Goal: Transaction & Acquisition: Purchase product/service

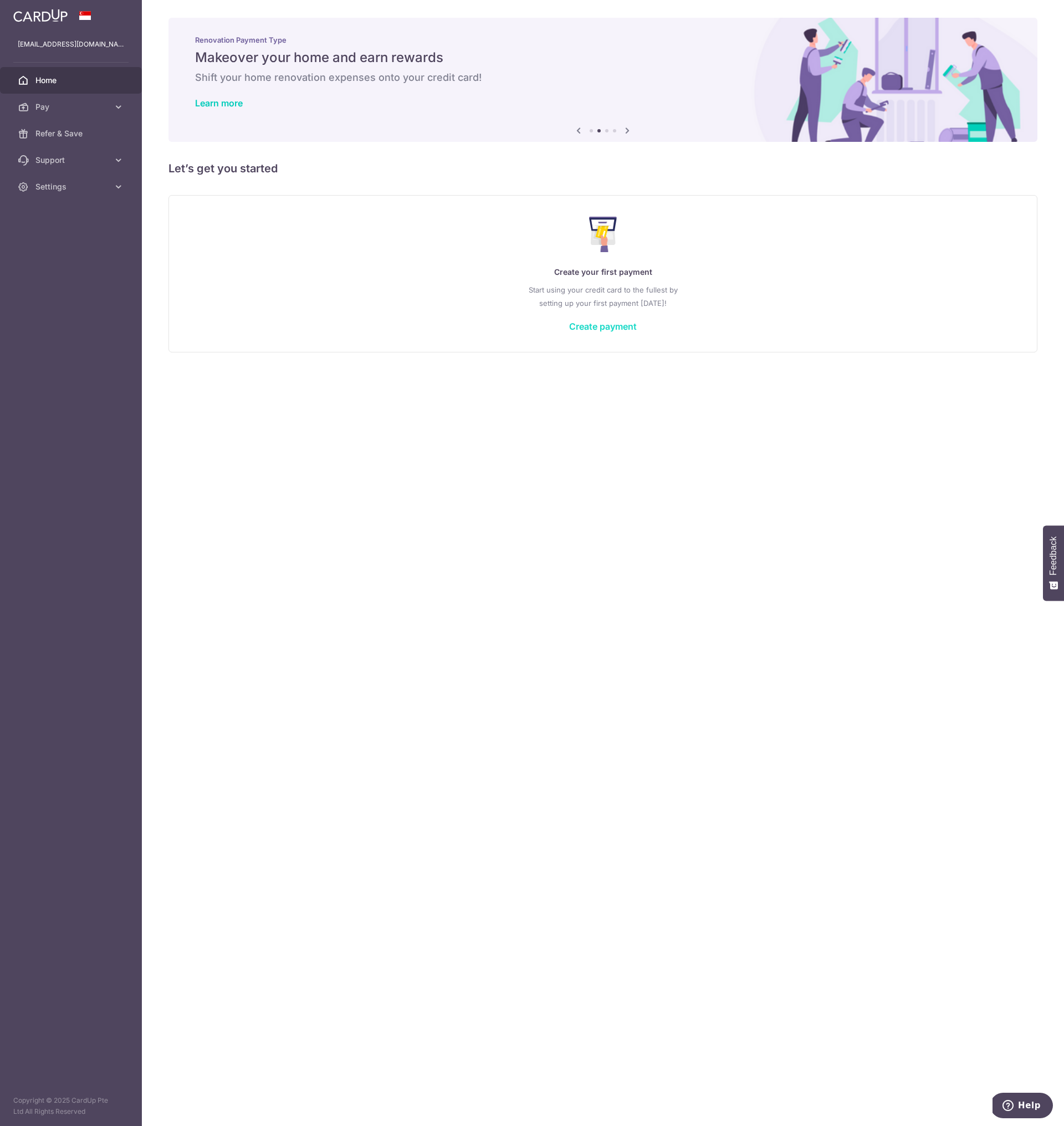
click at [587, 325] on link "Create payment" at bounding box center [603, 326] width 67 height 11
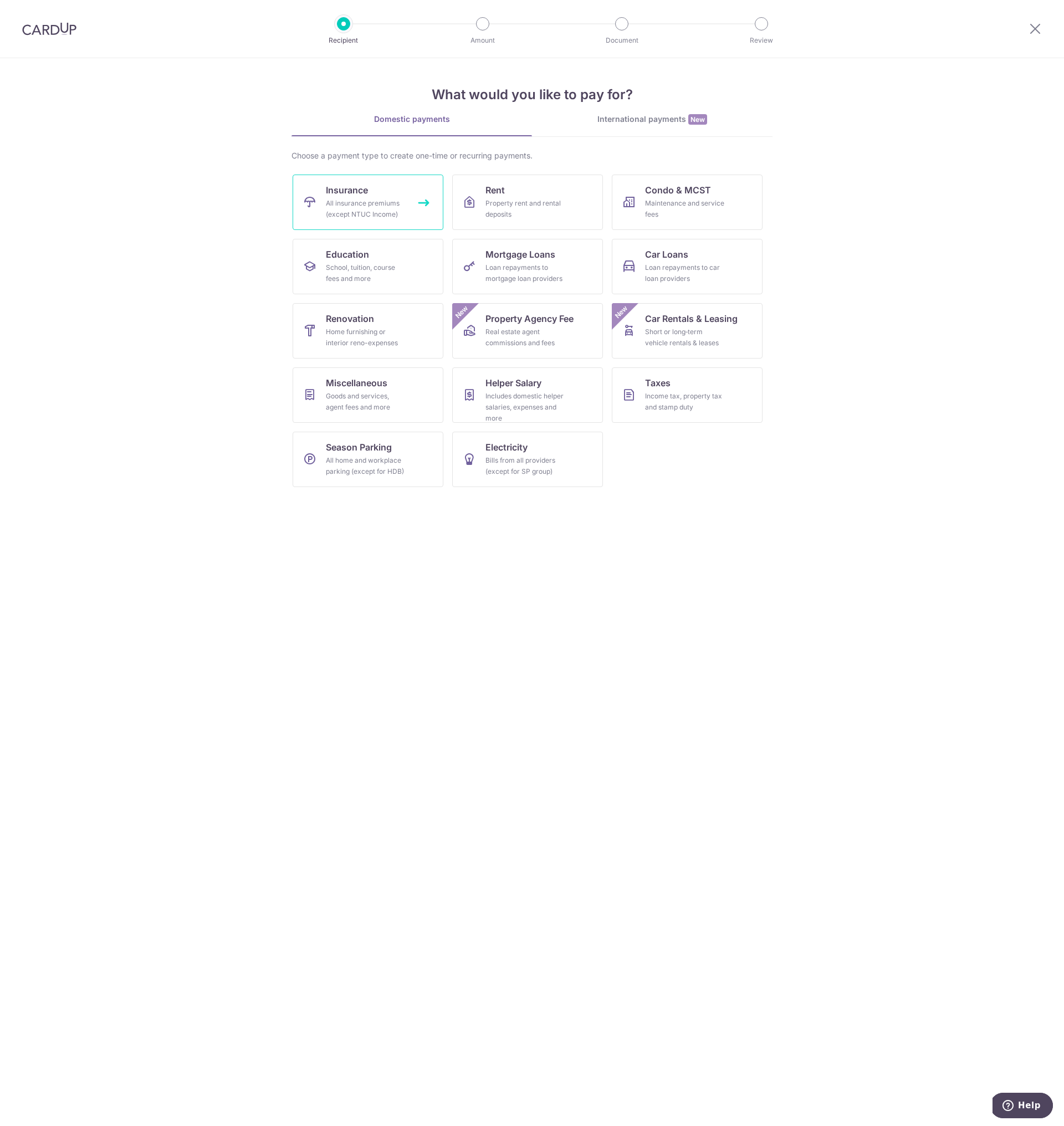
click at [365, 216] on div "All insurance premiums (except NTUC Income)" at bounding box center [366, 209] width 80 height 22
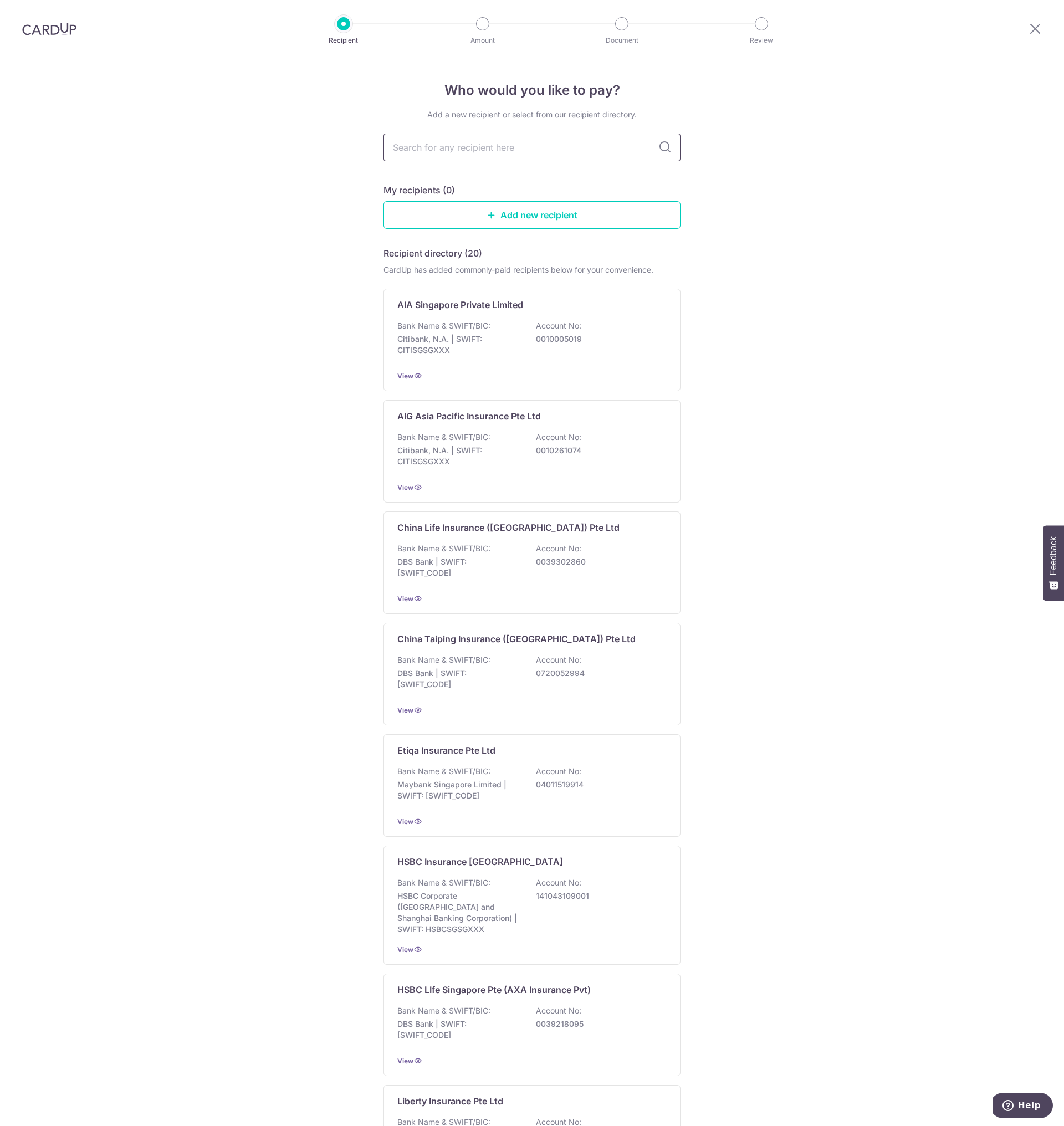
click at [444, 151] on input "text" at bounding box center [531, 147] width 297 height 27
type input "o"
click at [468, 223] on link "Add new recipient" at bounding box center [531, 215] width 297 height 27
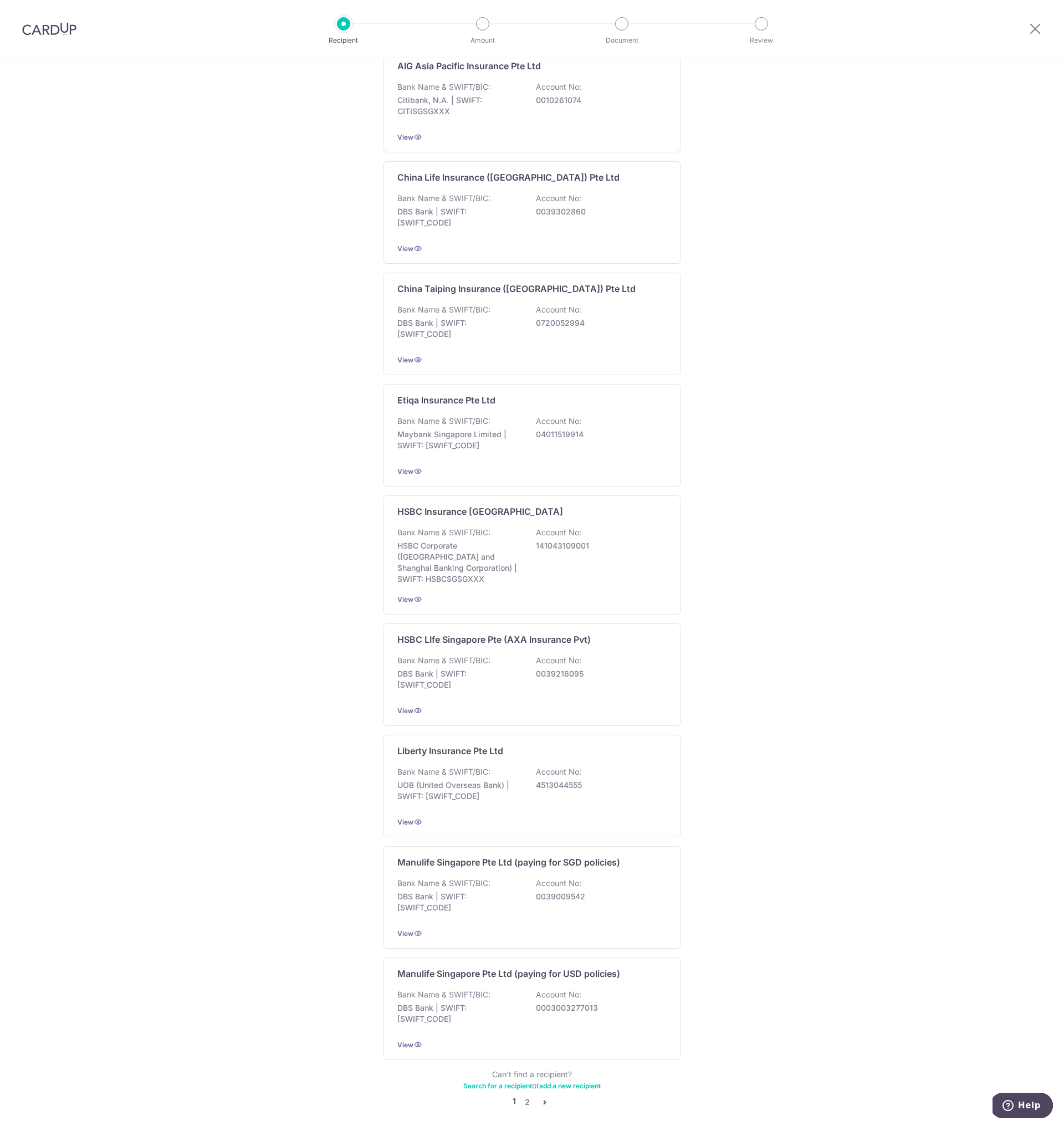
scroll to position [388, 0]
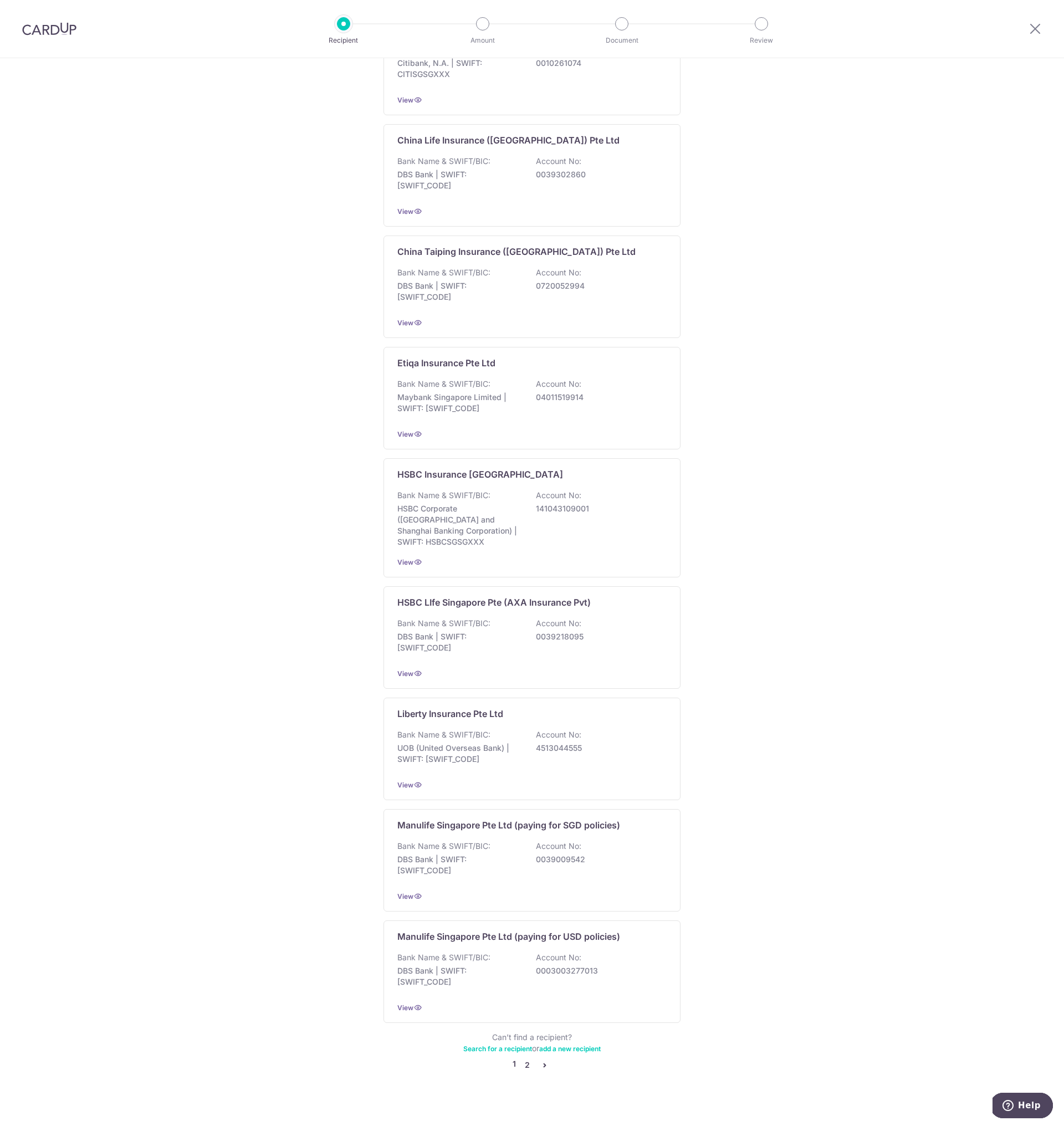
click at [526, 1059] on link "2" at bounding box center [526, 1065] width 13 height 13
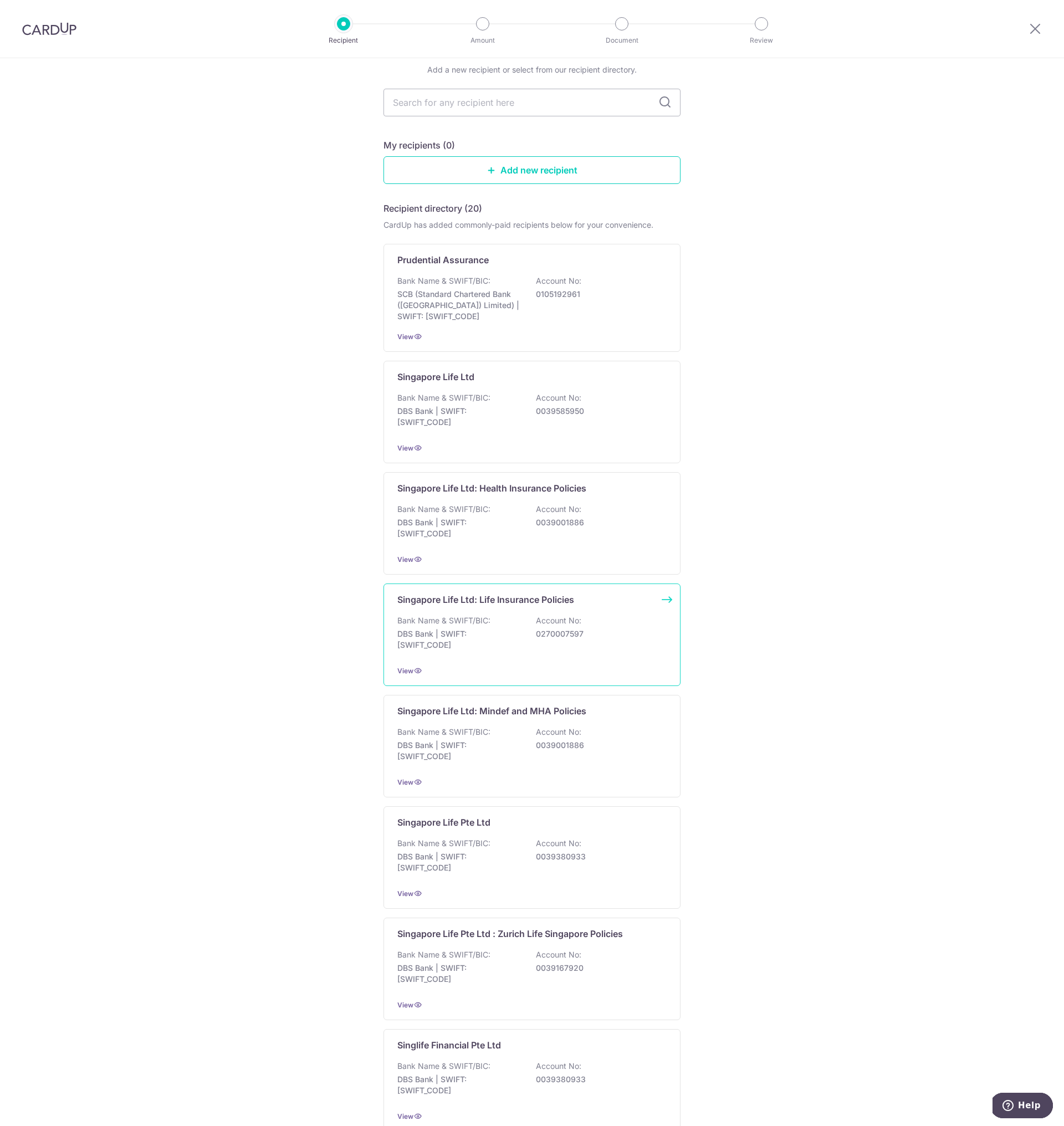
scroll to position [393, 0]
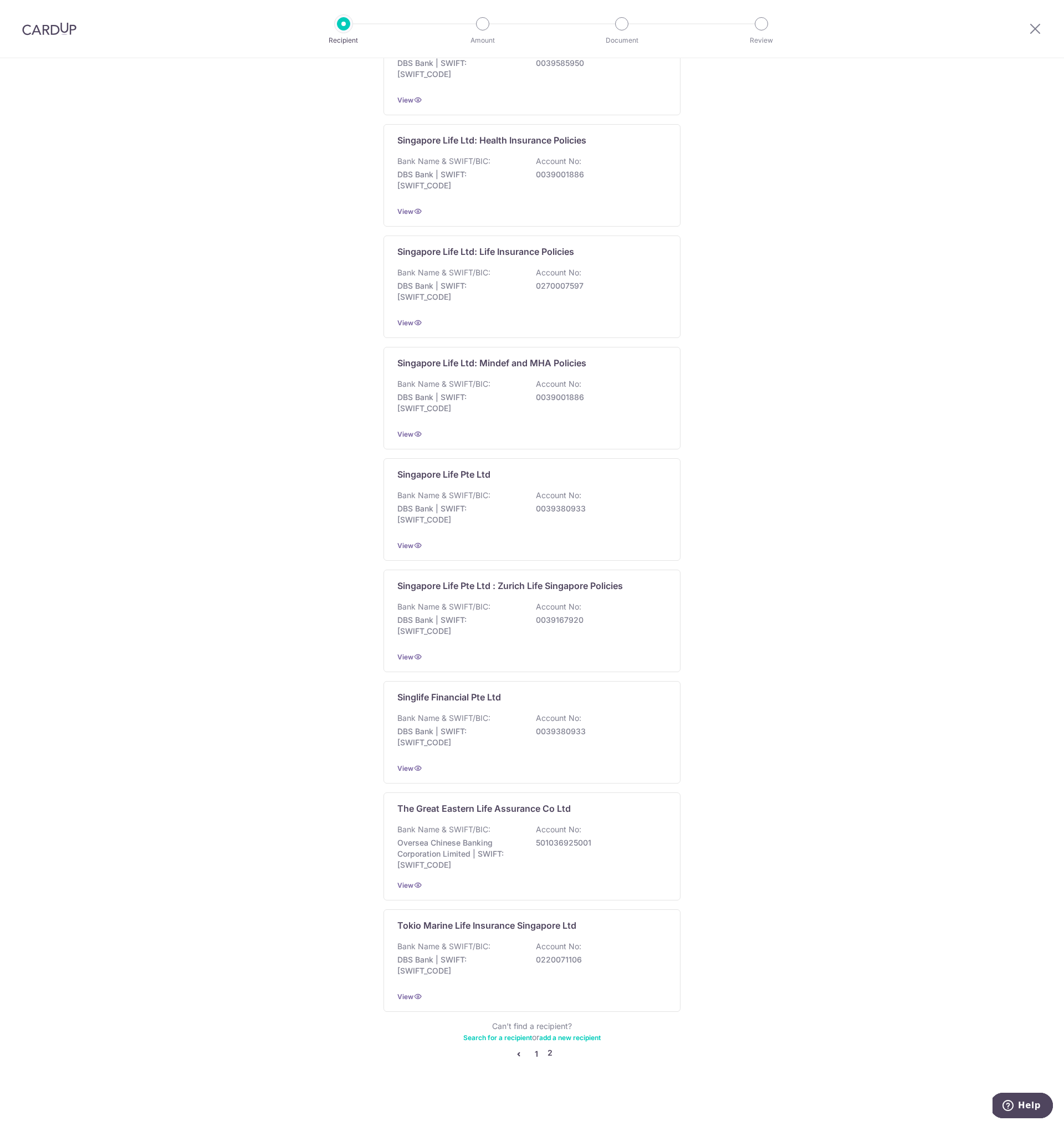
click at [533, 1059] on link "1" at bounding box center [536, 1054] width 13 height 13
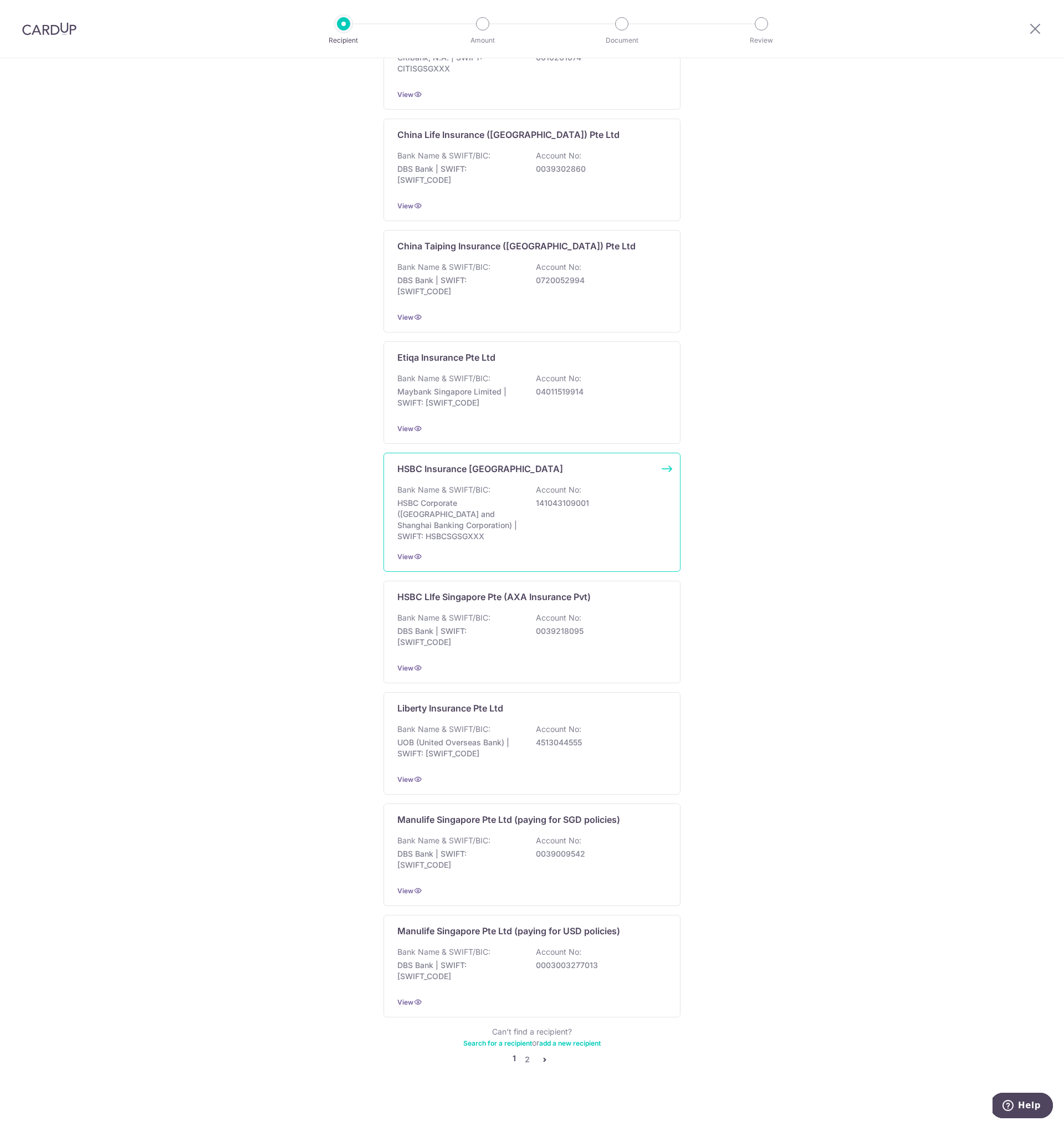
scroll to position [0, 0]
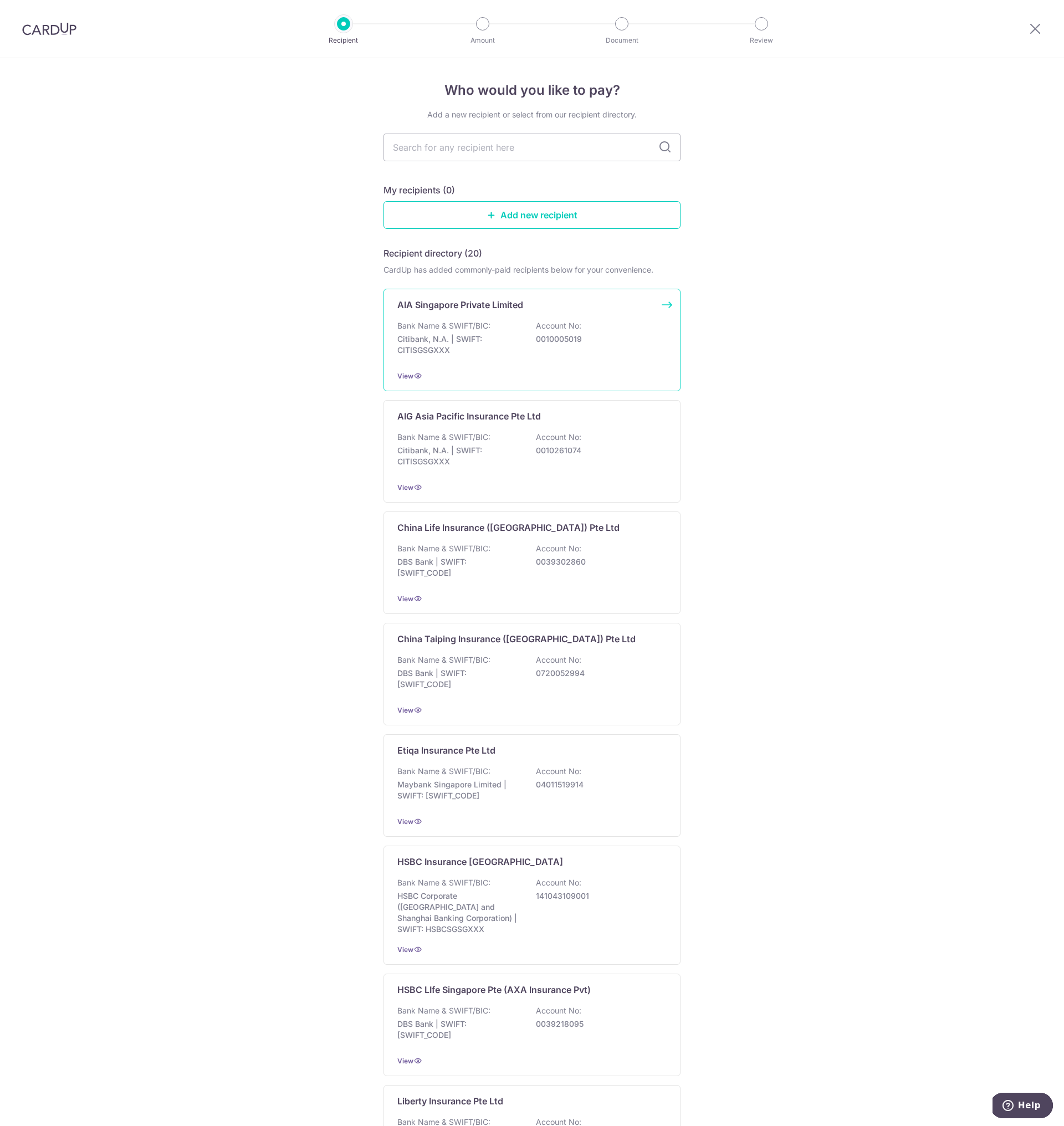
click at [470, 359] on div "Bank Name & SWIFT/BIC: Citibank, N.A. | SWIFT: CITISGSGXXX Account No: 00100050…" at bounding box center [532, 340] width 270 height 41
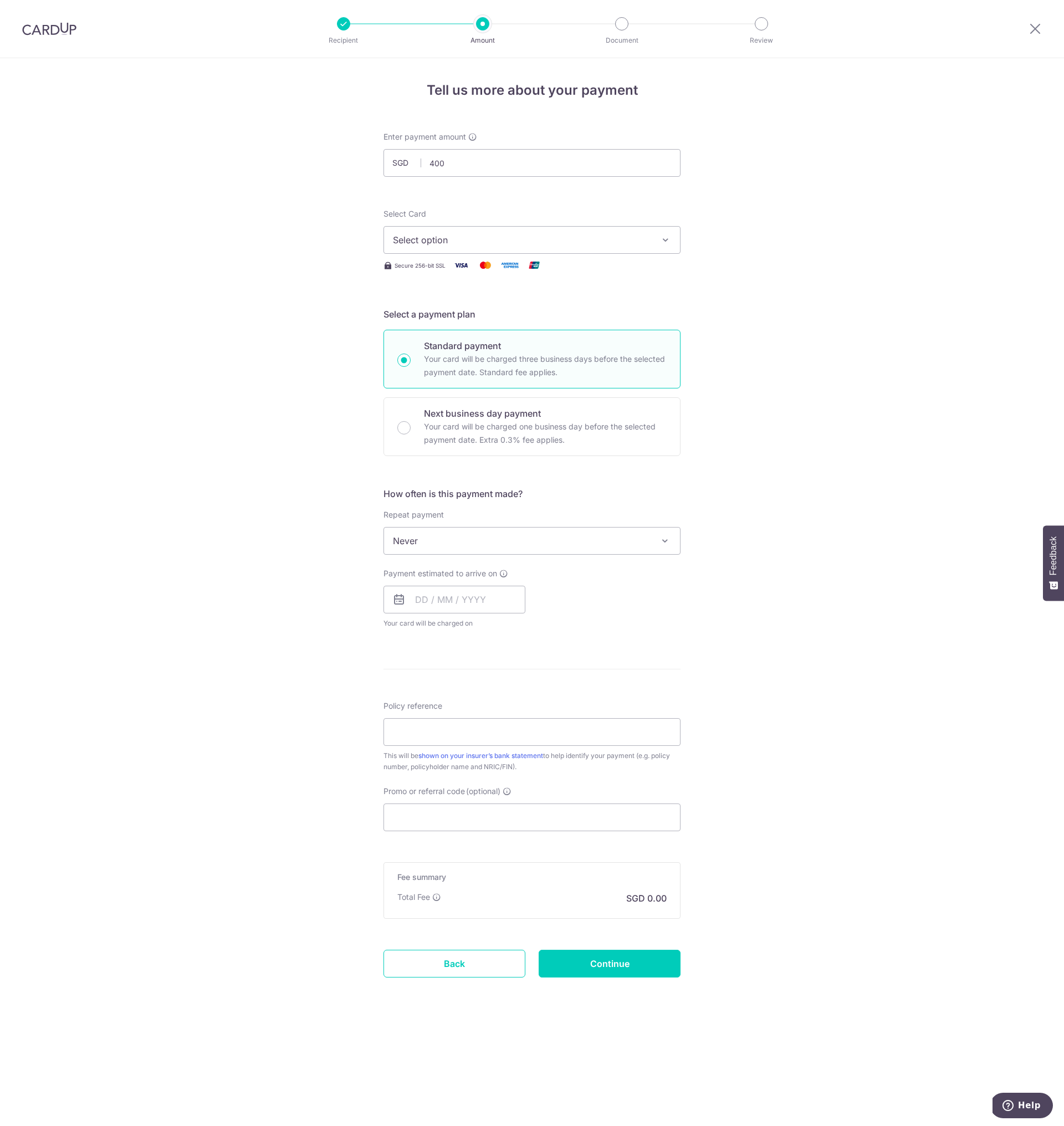
type input "400.00"
click at [446, 245] on span "Select option" at bounding box center [522, 239] width 258 height 13
click at [458, 345] on span "**** 7610" at bounding box center [440, 345] width 41 height 13
click at [535, 542] on span "Never" at bounding box center [532, 541] width 296 height 27
select select "3"
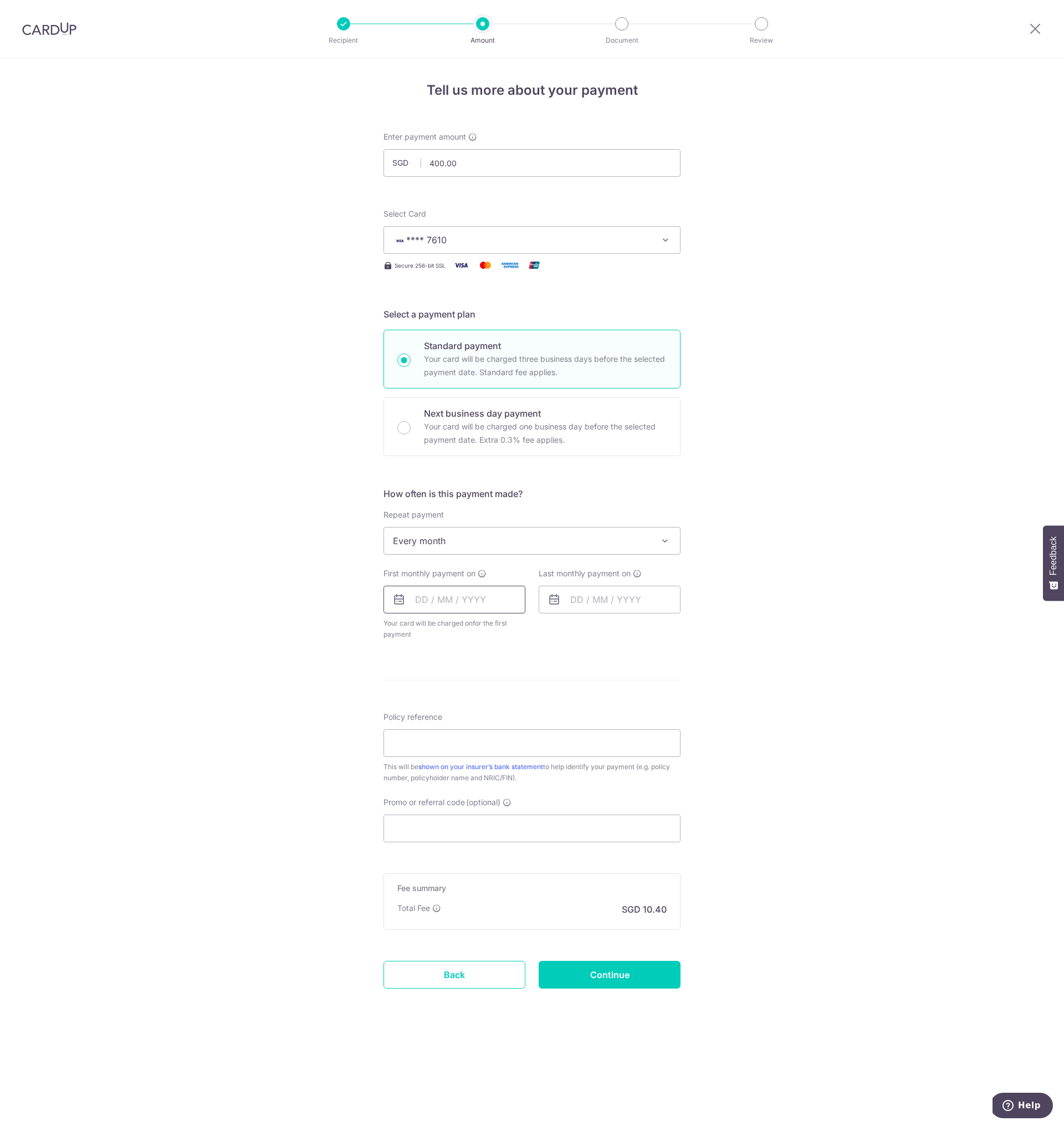
click at [476, 601] on input "text" at bounding box center [454, 600] width 142 height 27
click at [413, 771] on link "28" at bounding box center [406, 767] width 18 height 18
type input "28/09/2025"
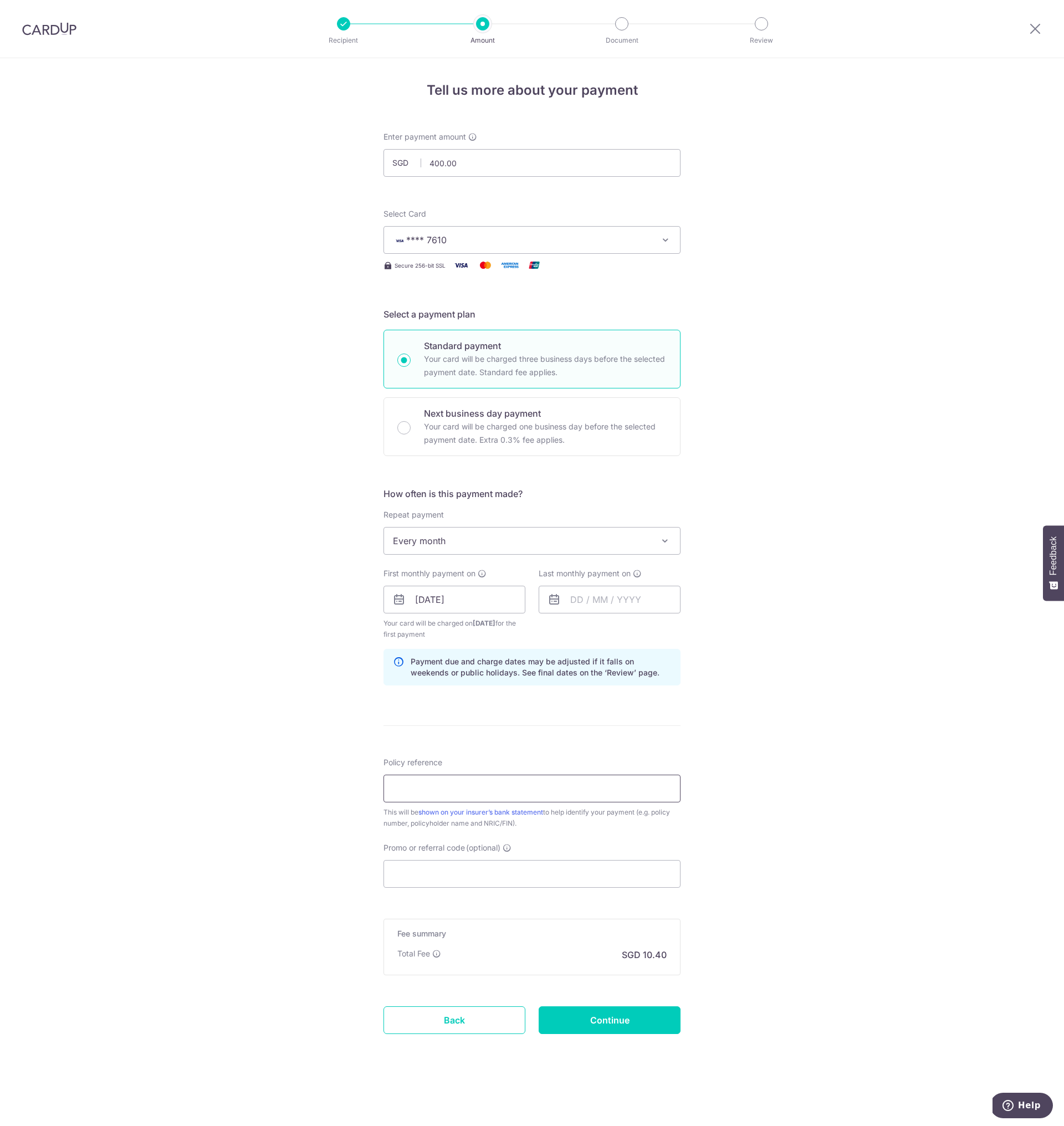
click at [528, 783] on input "Policy reference" at bounding box center [531, 788] width 297 height 27
type input "U126475739"
click at [514, 873] on input "Promo or referral code (optional)" at bounding box center [531, 873] width 297 height 27
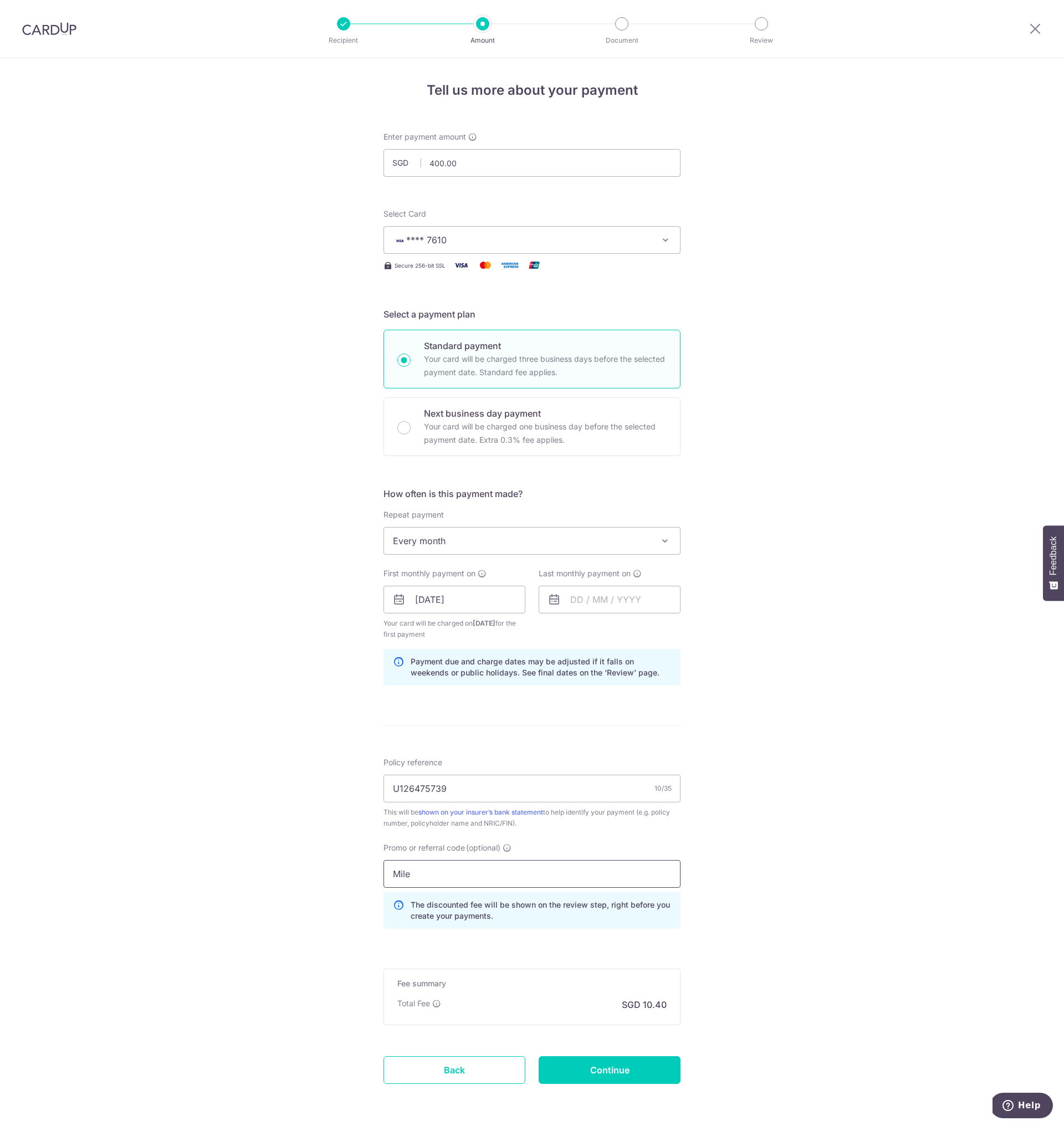
click at [422, 873] on input "Mile" at bounding box center [531, 873] width 297 height 27
paste input "ILELION"
type input "MILELION"
click at [607, 1066] on input "Continue" at bounding box center [609, 1070] width 142 height 27
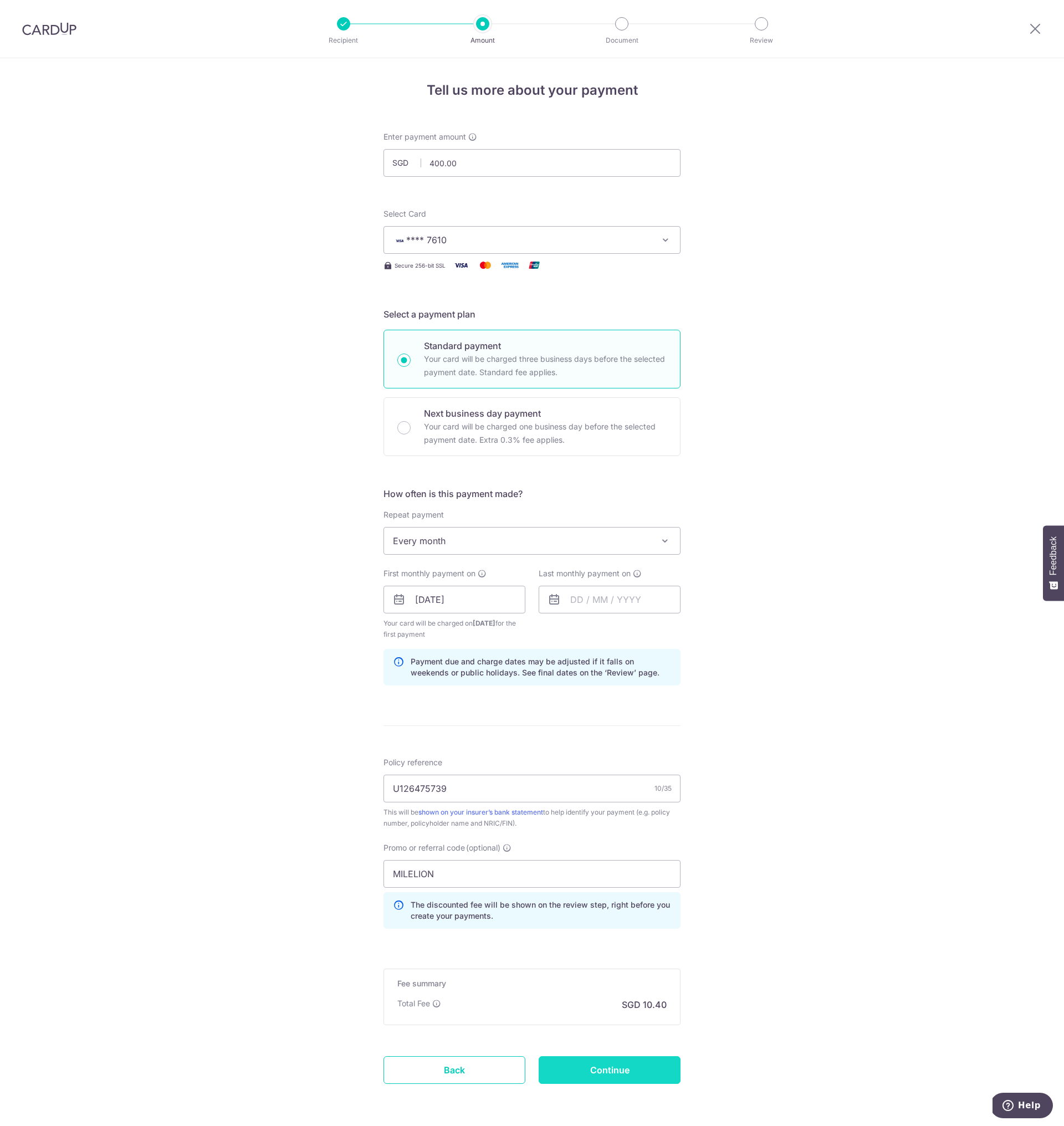
type input "Create Schedule"
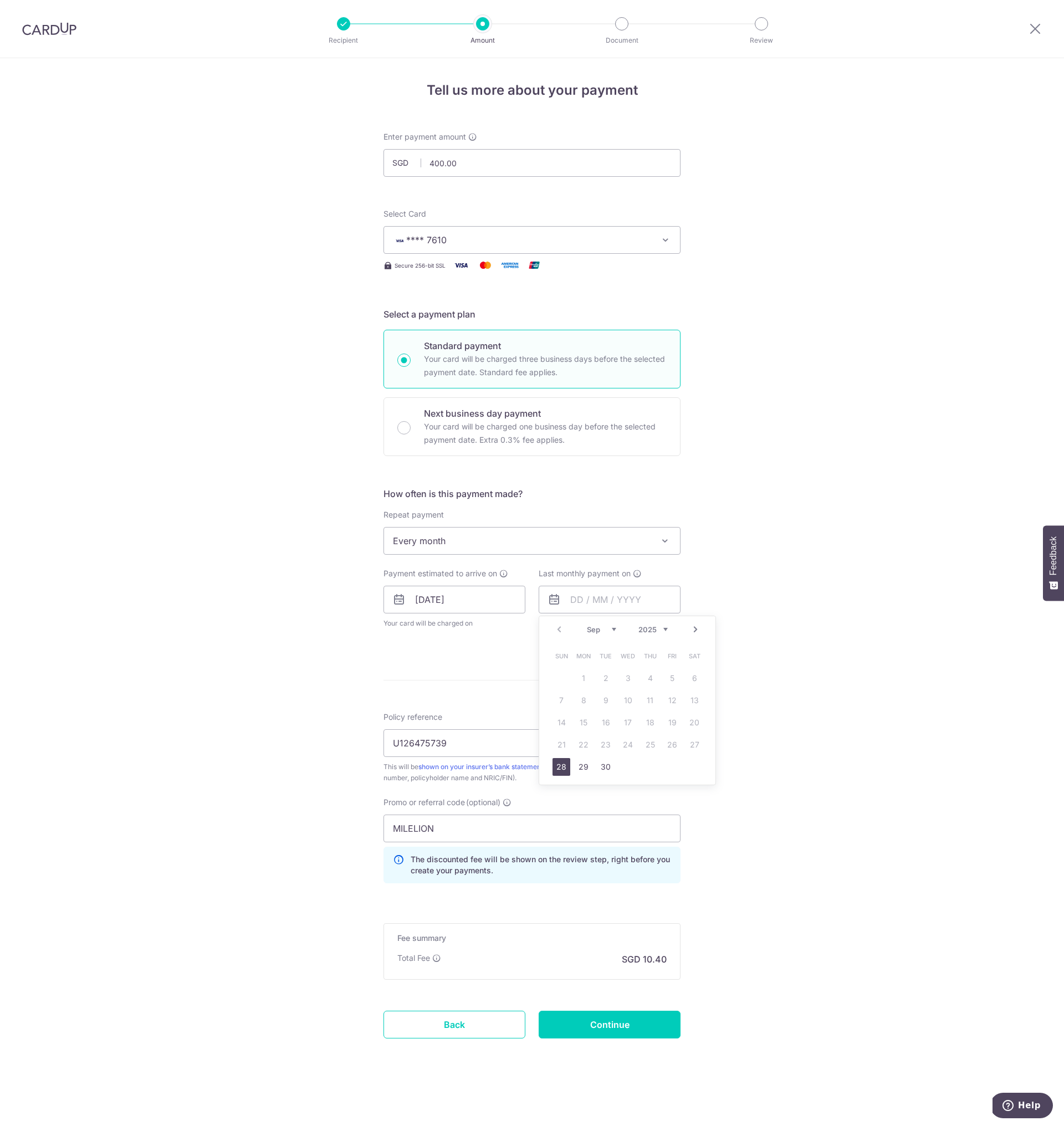
click at [671, 630] on div "Prev Next Sep Oct Nov Dec 2025 2026 2027 2028 2029 2030 2031 2032 2033 2034 2035" at bounding box center [627, 630] width 176 height 27
click at [663, 637] on div "Prev Next Sep Oct Nov Dec 2025 2026 2027 2028 2029 2030 2031 2032 2033 2034 2035" at bounding box center [627, 630] width 176 height 27
click at [698, 632] on link "Next" at bounding box center [695, 629] width 13 height 13
click at [698, 633] on link "Next" at bounding box center [695, 629] width 13 height 13
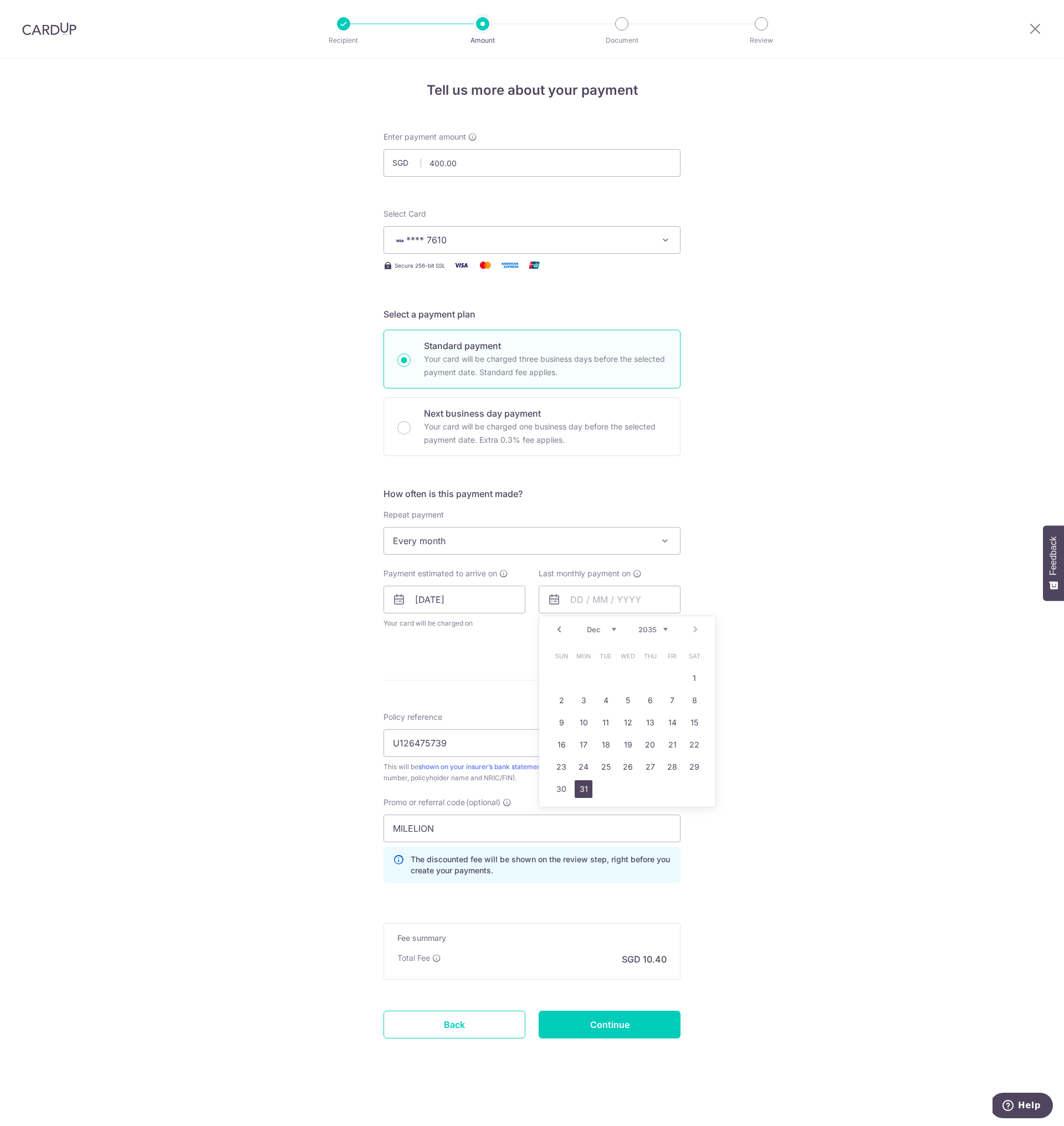
click at [583, 785] on link "31" at bounding box center [583, 789] width 18 height 18
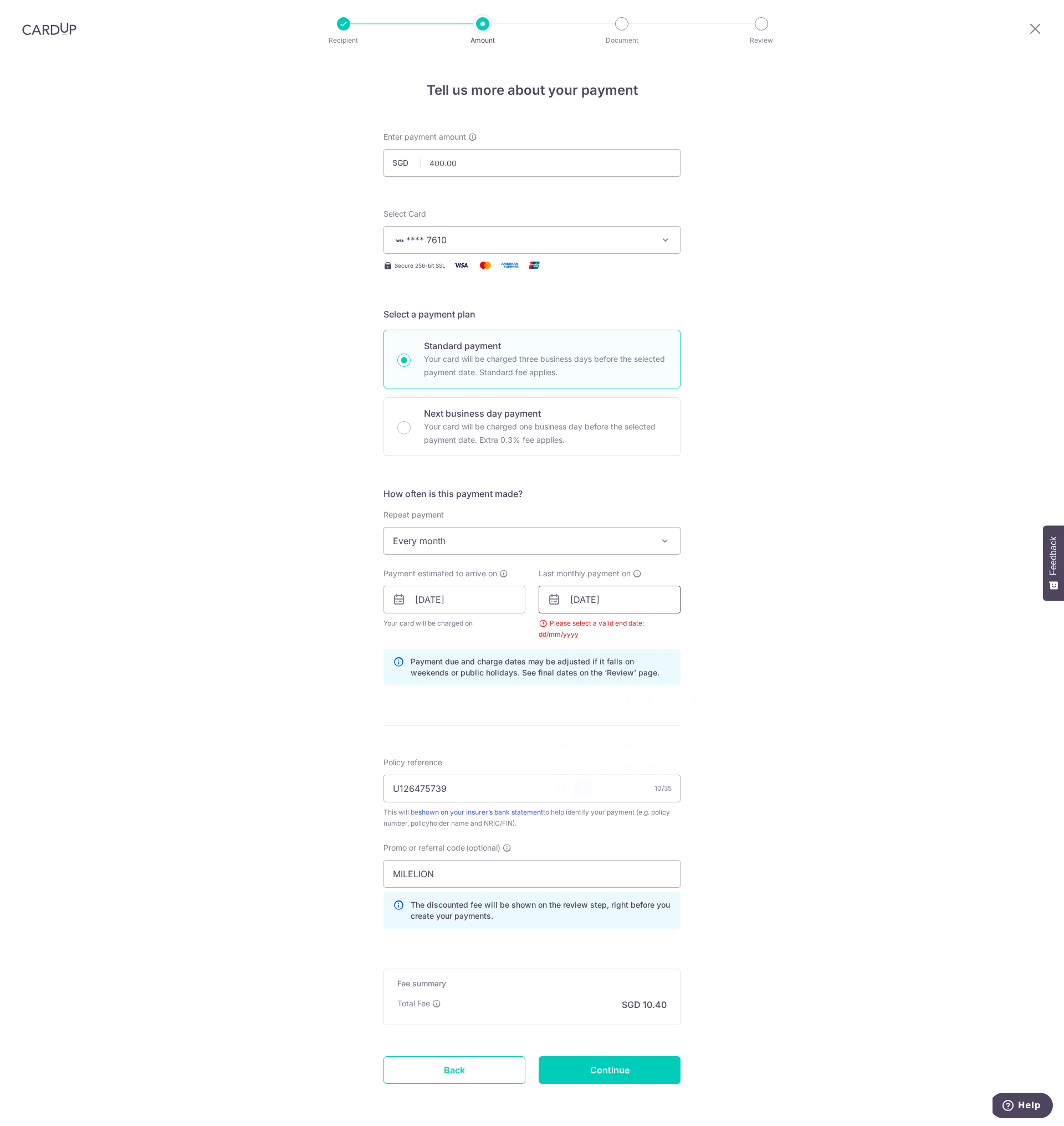
click at [610, 597] on input "31/12/2035" at bounding box center [609, 600] width 142 height 27
click at [607, 765] on link "31" at bounding box center [605, 767] width 18 height 18
type input "31/12/2030"
click at [743, 827] on div "Tell us more about your payment Enter payment amount SGD 400.00 400.00 Select C…" at bounding box center [532, 613] width 1064 height 1109
click at [580, 605] on input "31/12/2030" at bounding box center [609, 600] width 142 height 27
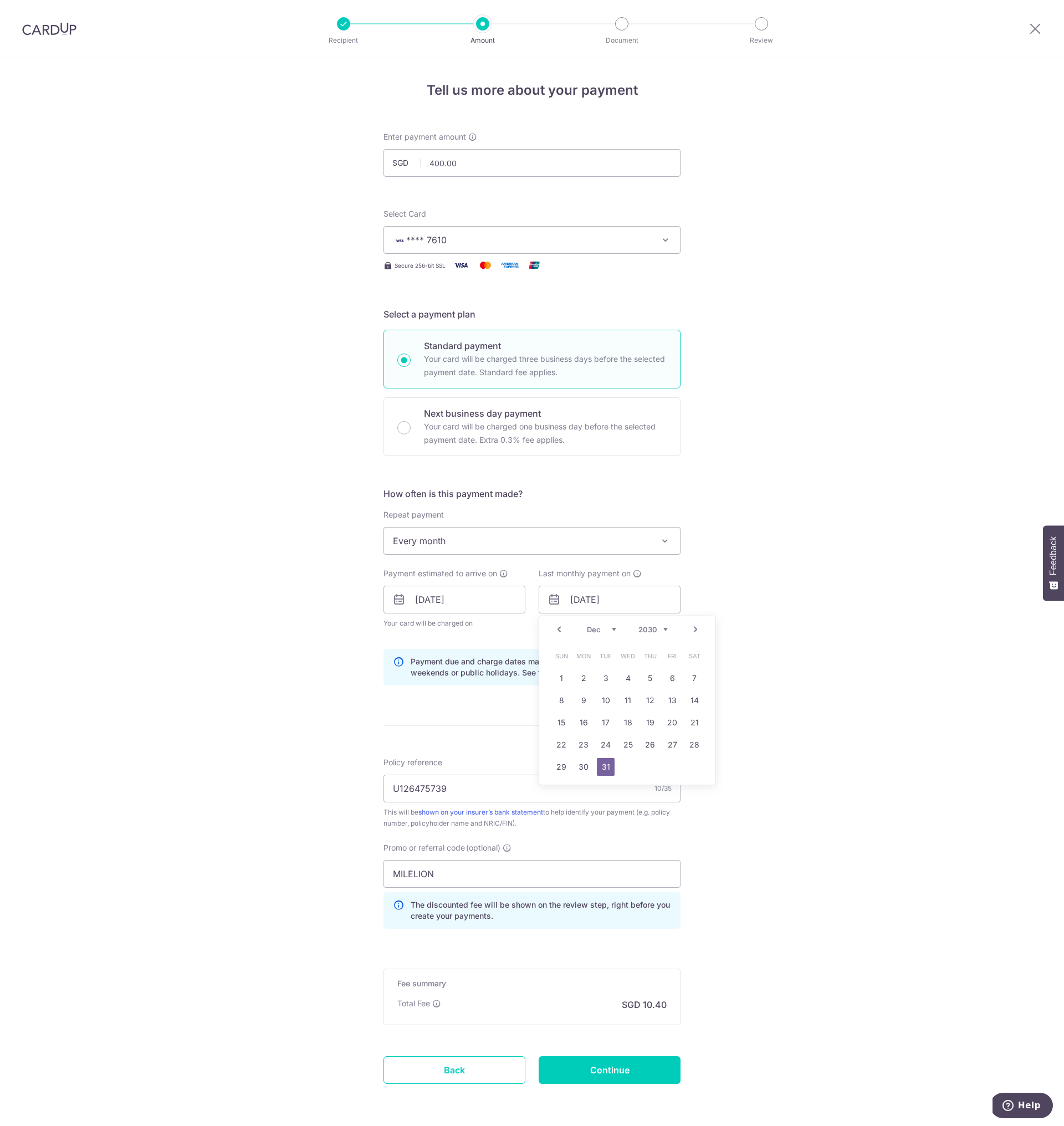
click at [604, 771] on link "31" at bounding box center [605, 767] width 18 height 18
click at [591, 1082] on input "Continue" at bounding box center [609, 1070] width 142 height 27
type input "Create Schedule"
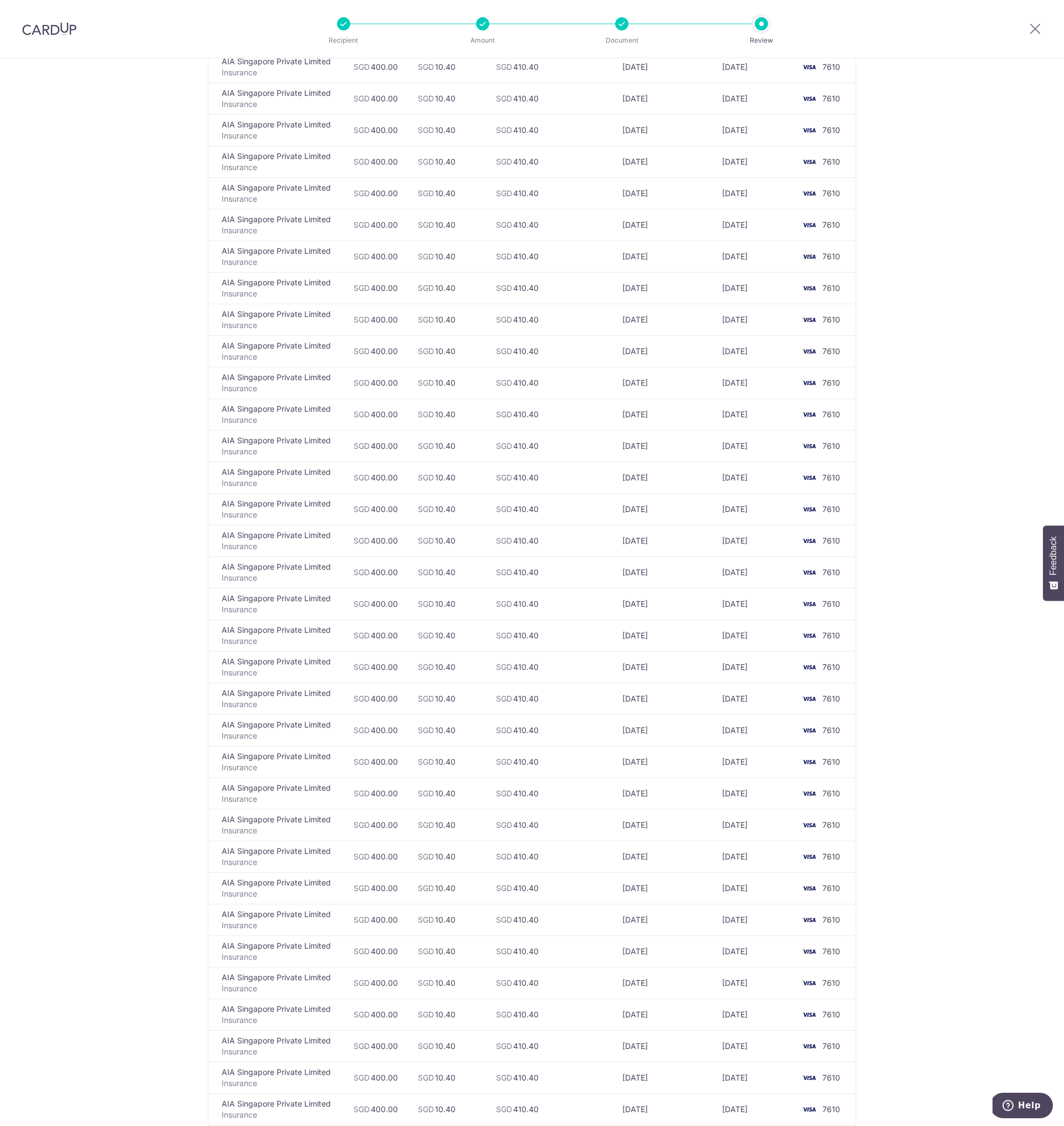
scroll to position [778, 0]
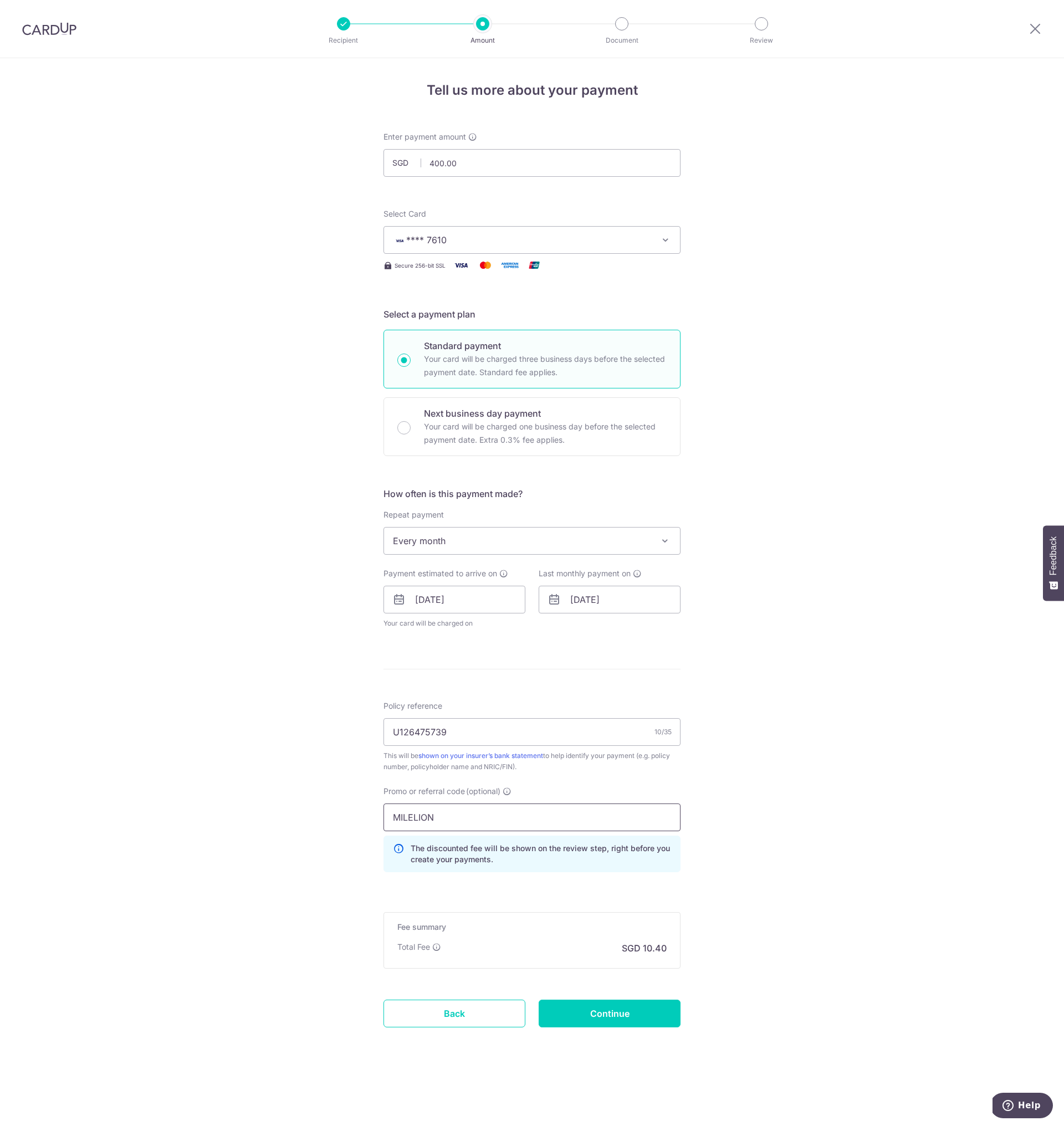
drag, startPoint x: 401, startPoint y: 825, endPoint x: 344, endPoint y: 814, distance: 58.1
click at [344, 814] on div "Tell us more about your payment Enter payment amount SGD 400.00 400.00 Select C…" at bounding box center [532, 592] width 1064 height 1068
paste input "REC185"
type input "REC185"
click at [608, 1015] on input "Continue" at bounding box center [609, 1013] width 142 height 27
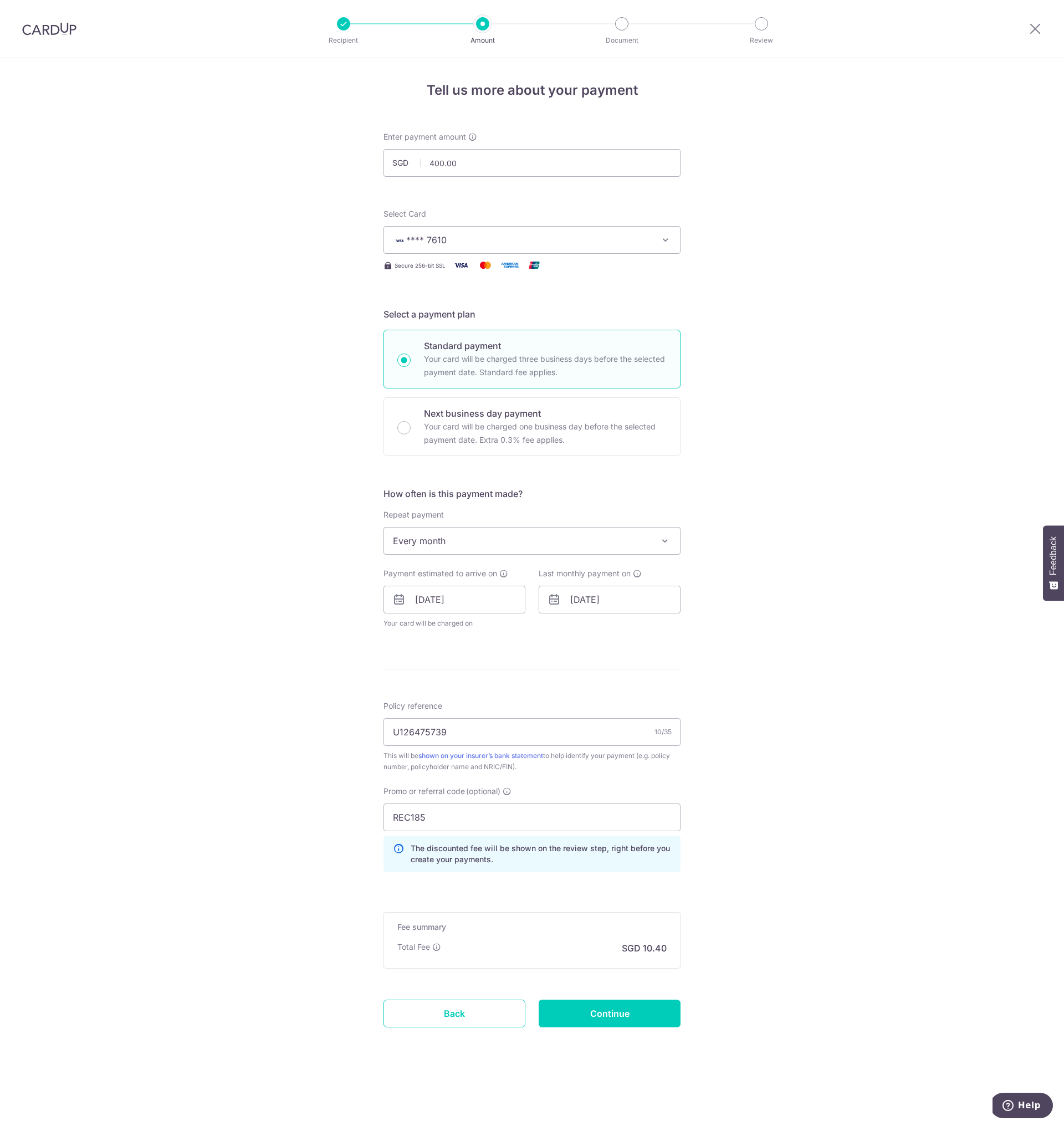
type input "Update Schedule"
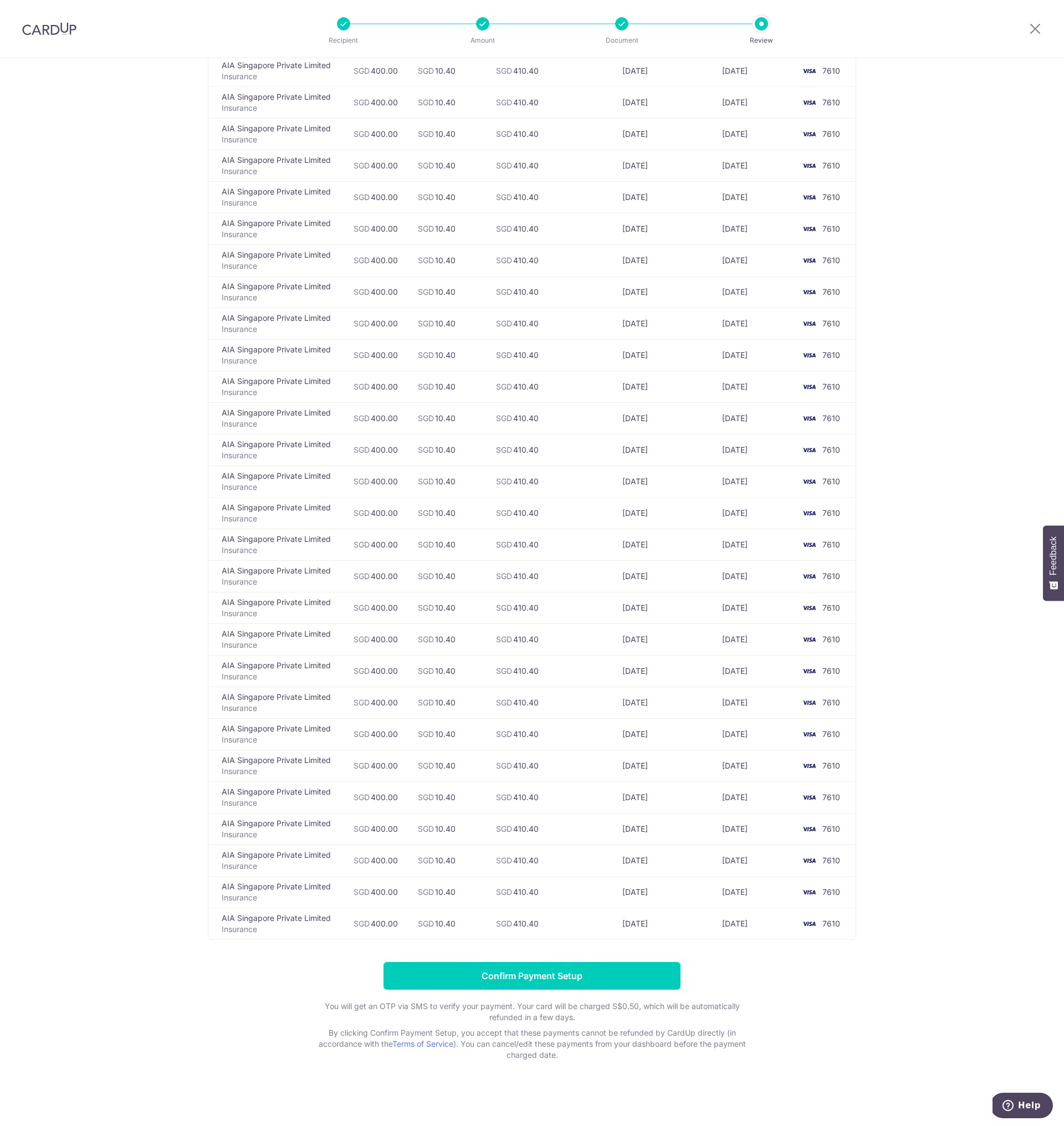
scroll to position [1221, 0]
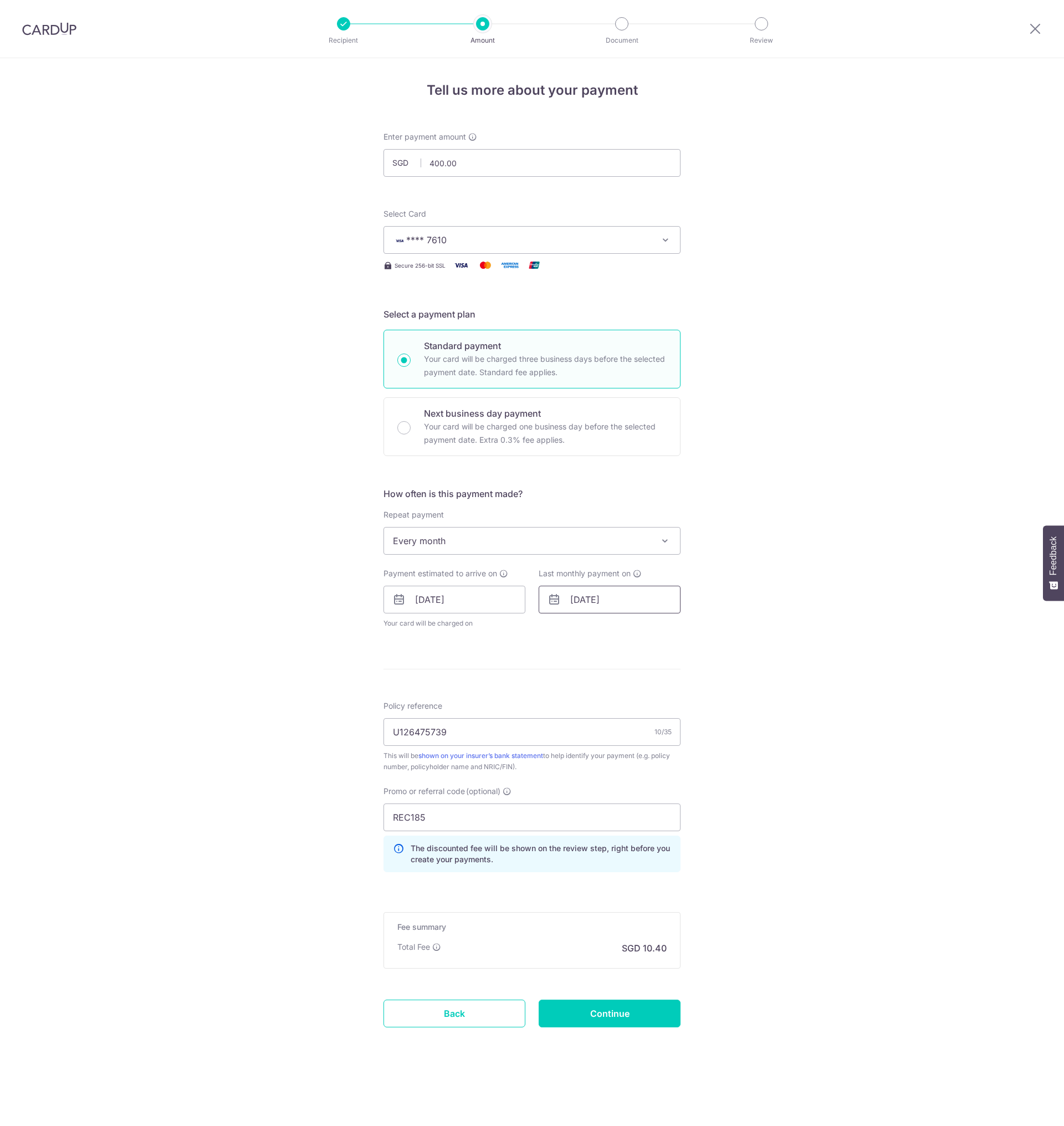
click at [592, 597] on input "[DATE]" at bounding box center [609, 600] width 142 height 27
click at [641, 635] on div "Prev Next Jan Feb Mar Apr May Jun Jul Aug Sep Oct Nov Dec 2025 2026 2027 2028 2…" at bounding box center [627, 630] width 176 height 27
click at [610, 624] on div "Prev Next Jan Feb Mar Apr May Jun Jul Aug Sep Oct Nov Dec 2025 2026 2027 2028 2…" at bounding box center [627, 630] width 176 height 27
click at [696, 746] on link "28" at bounding box center [694, 744] width 18 height 18
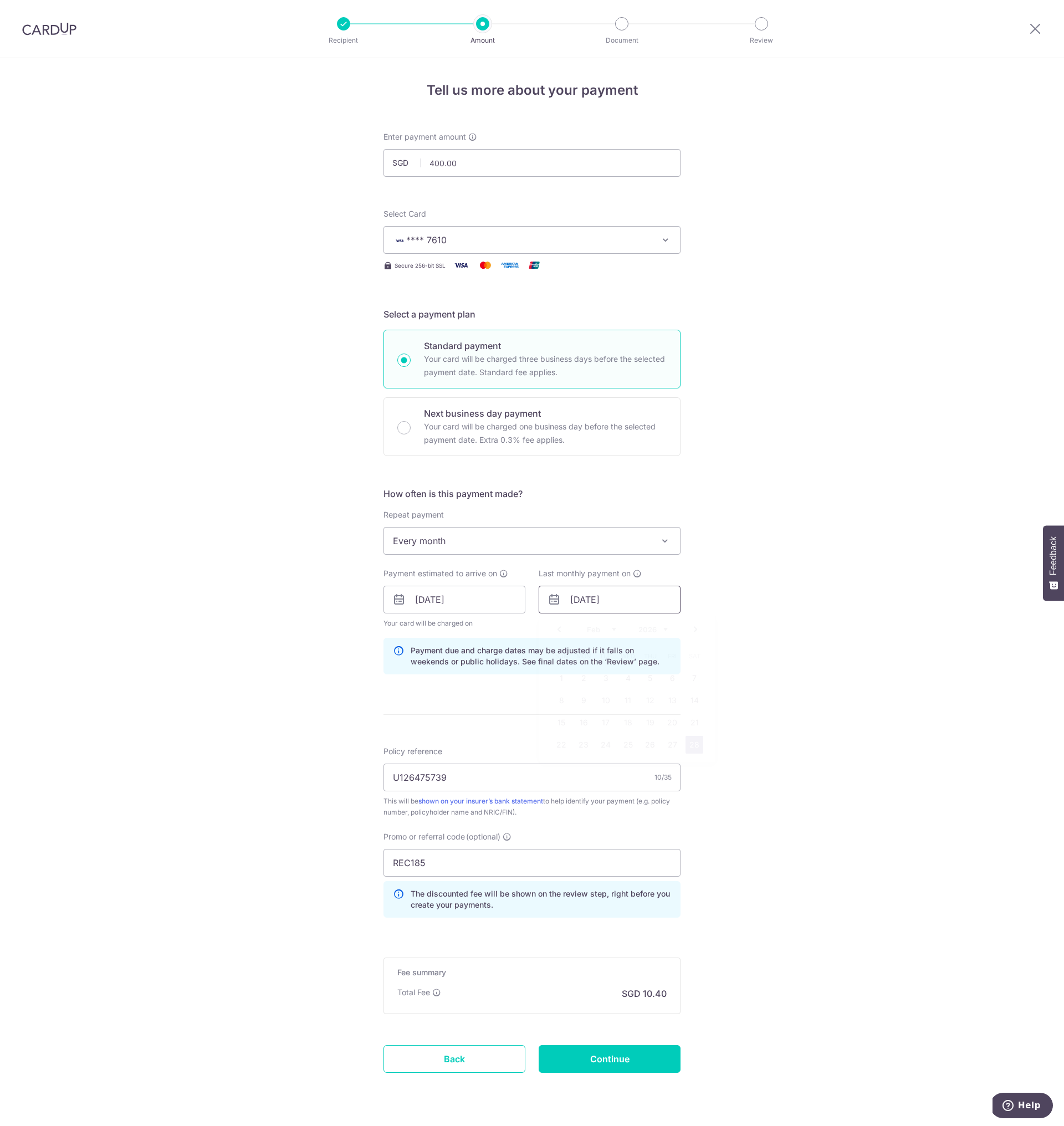
click at [620, 591] on input "28/02/2026" at bounding box center [609, 600] width 142 height 27
click at [625, 767] on link "28" at bounding box center [627, 767] width 18 height 18
type input "[DATE]"
click at [602, 1065] on input "Continue" at bounding box center [609, 1059] width 142 height 27
type input "Update Schedule"
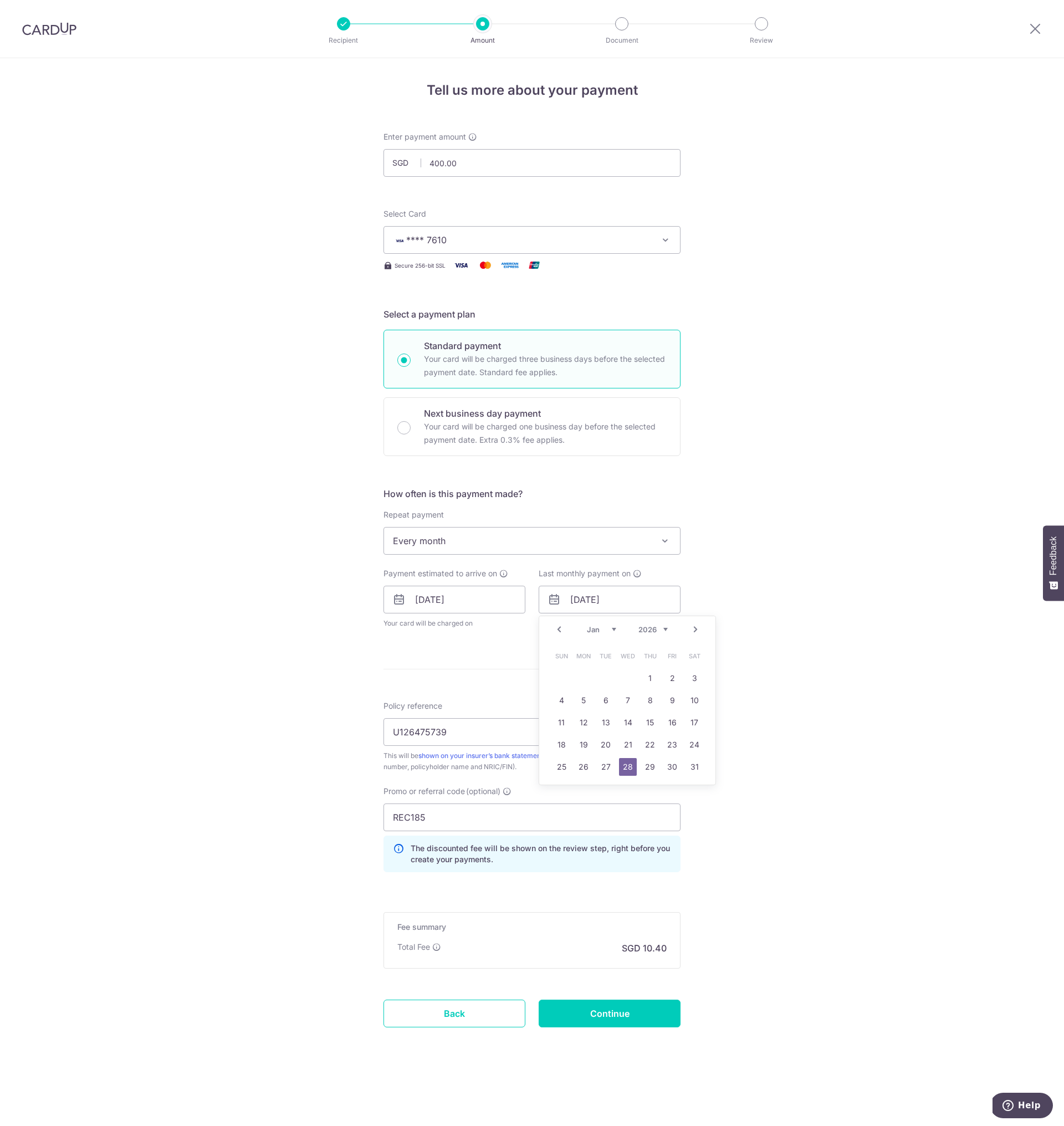
click at [696, 632] on link "Next" at bounding box center [695, 629] width 13 height 13
click at [689, 741] on link "28" at bounding box center [694, 744] width 18 height 18
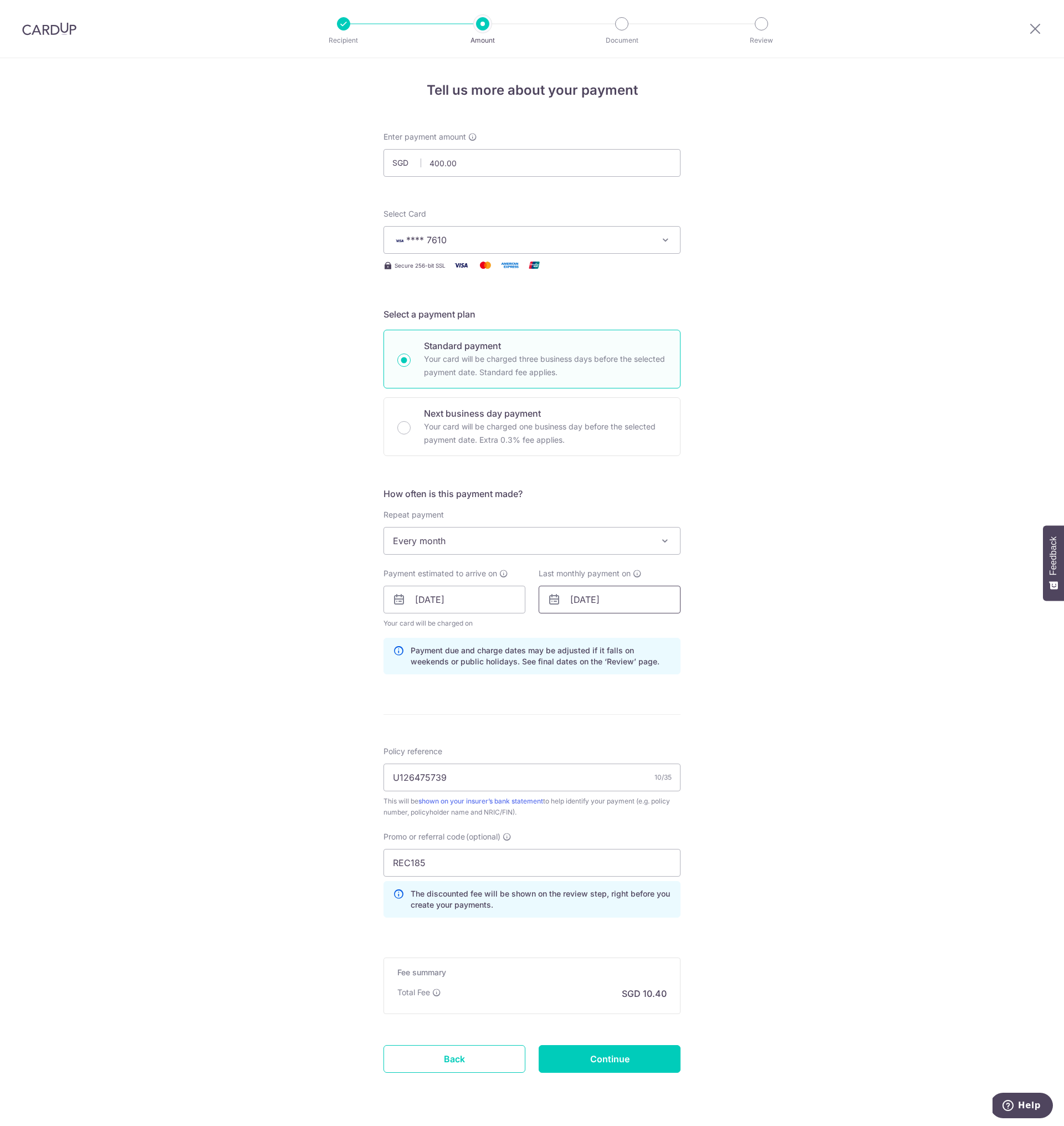
click at [616, 603] on input "28/02/2026" at bounding box center [609, 600] width 142 height 27
click at [696, 630] on link "Next" at bounding box center [695, 629] width 13 height 13
drag, startPoint x: 690, startPoint y: 745, endPoint x: 659, endPoint y: 796, distance: 59.7
click at [690, 744] on link "28" at bounding box center [694, 744] width 18 height 18
type input "[DATE]"
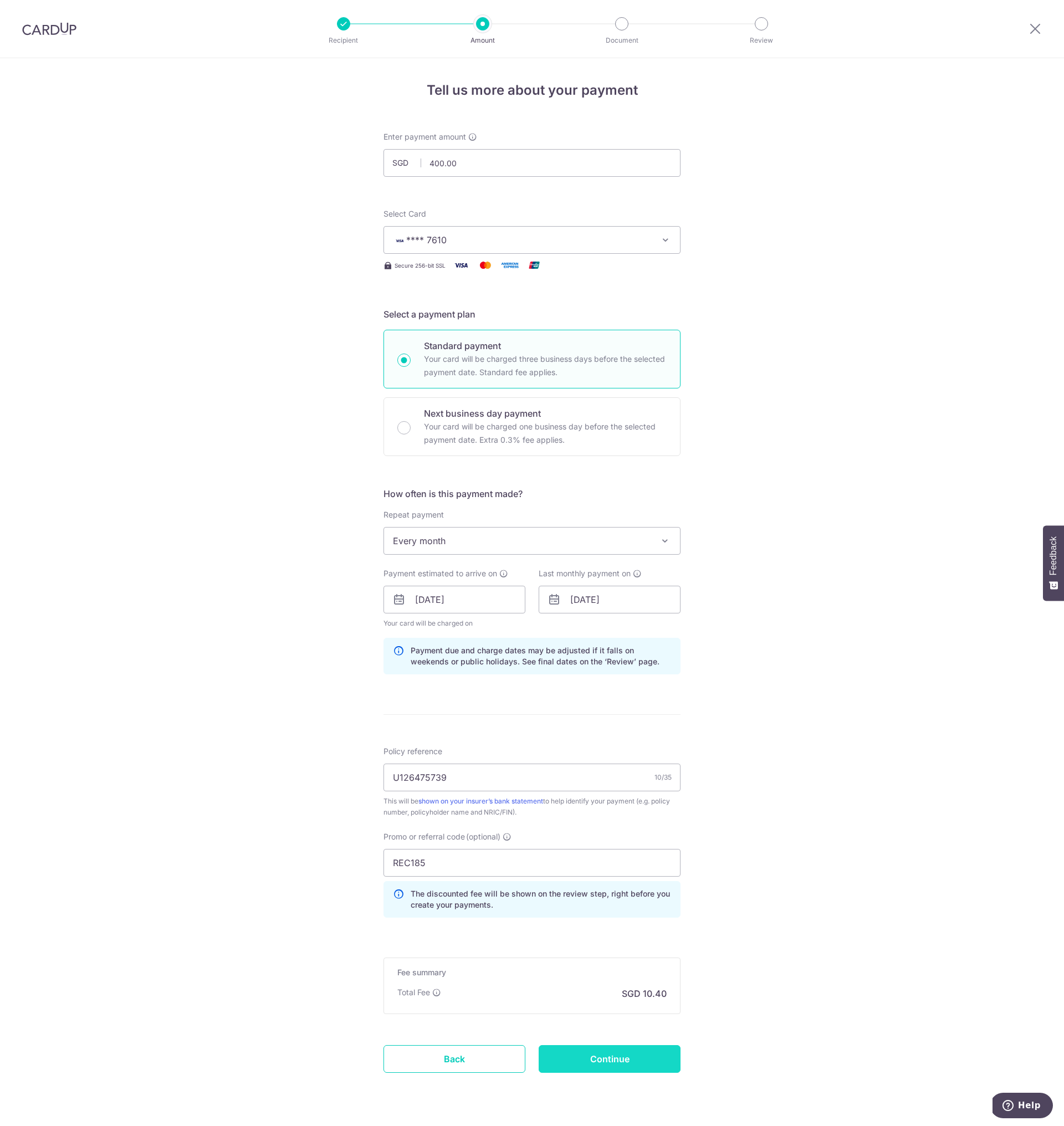
click at [590, 1052] on input "Continue" at bounding box center [609, 1059] width 142 height 27
type input "Update Schedule"
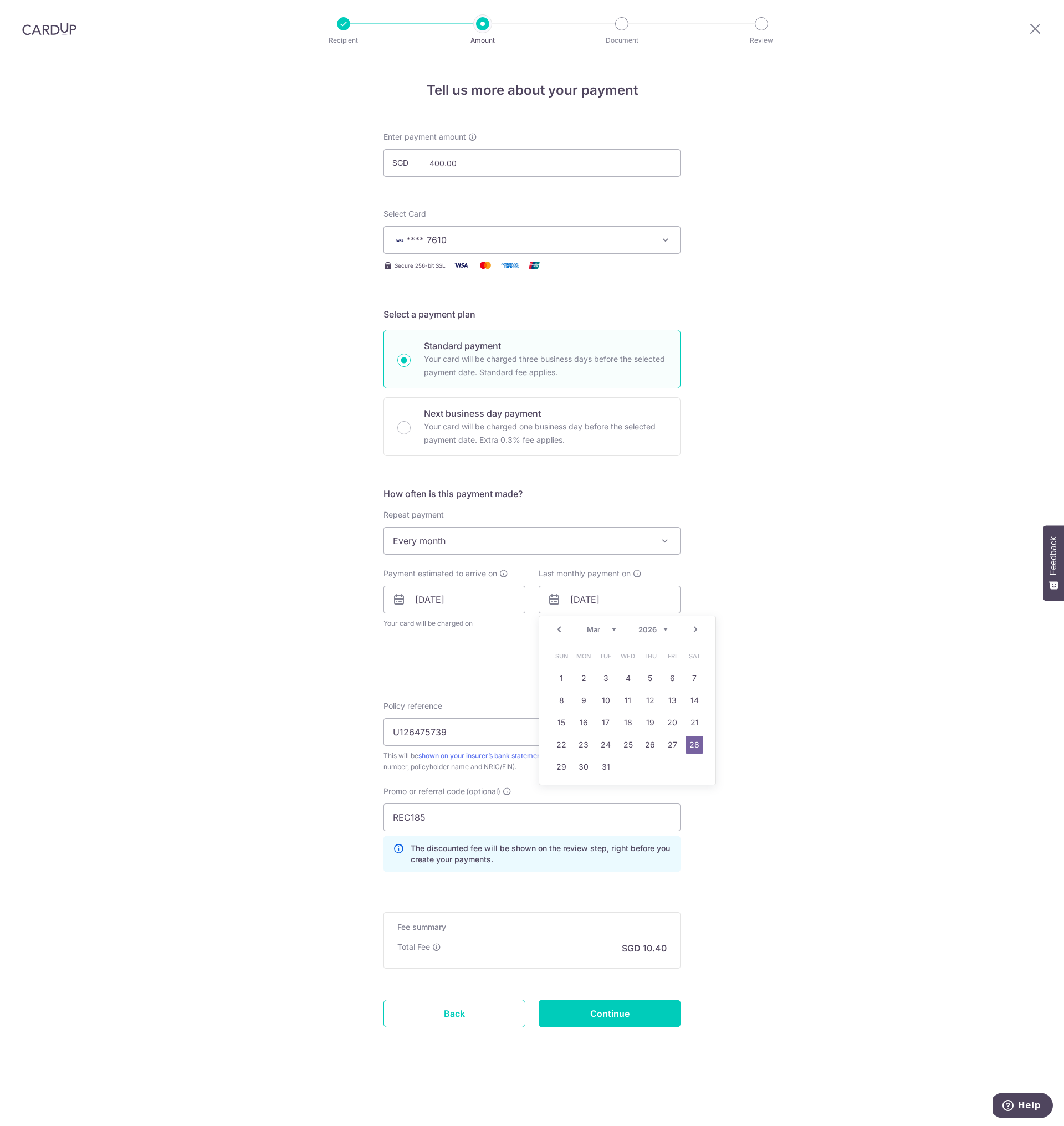
click at [561, 637] on div "Prev Next Jan Feb Mar Apr May Jun [DATE] Aug Sep Oct Nov [DATE] 2026 2027 2028 …" at bounding box center [627, 630] width 176 height 27
click at [561, 628] on link "Prev" at bounding box center [559, 629] width 13 height 13
click at [631, 770] on link "28" at bounding box center [627, 767] width 18 height 18
type input "28/01/2026"
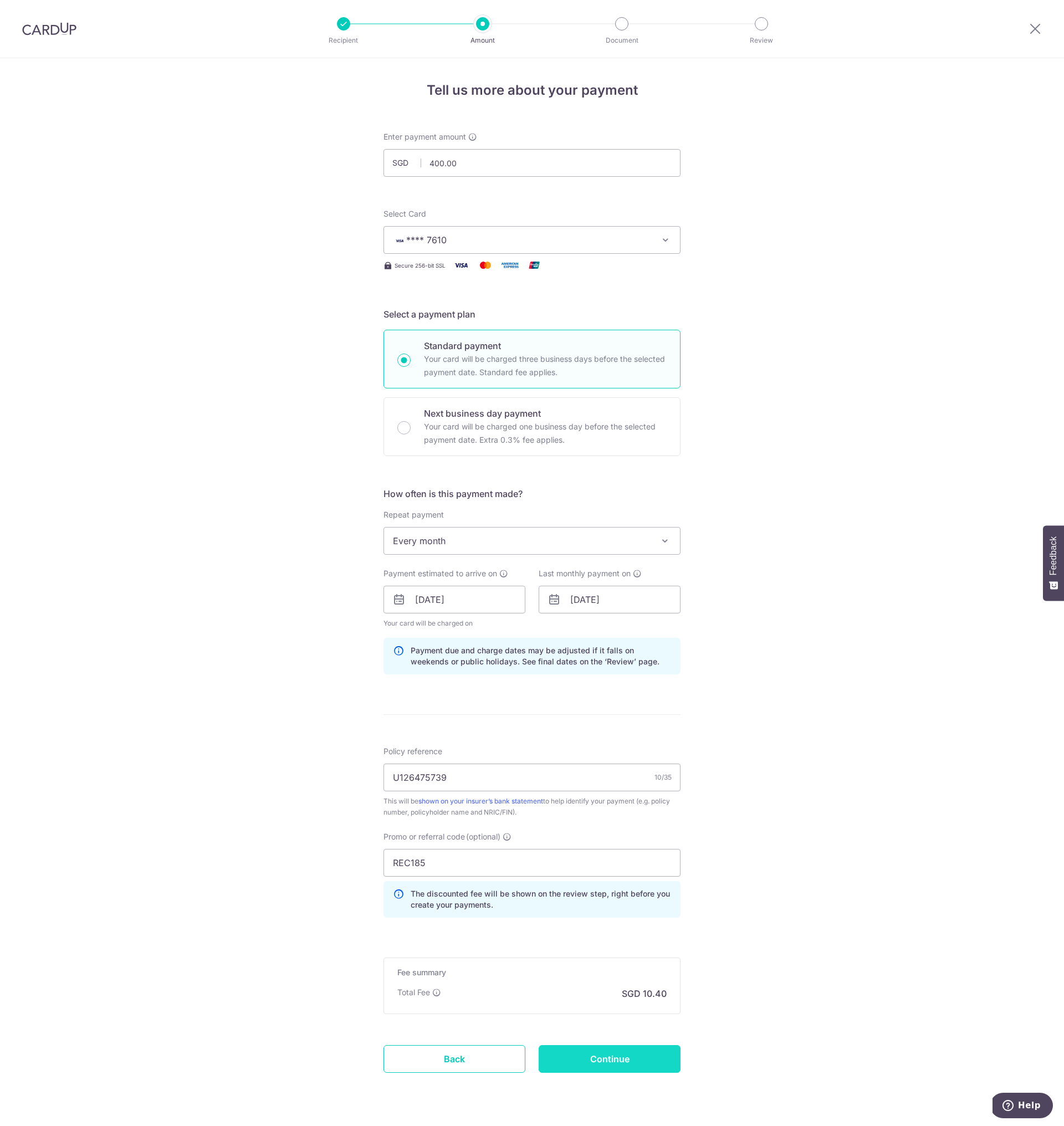
click at [597, 1063] on input "Continue" at bounding box center [609, 1059] width 142 height 27
type input "Update Schedule"
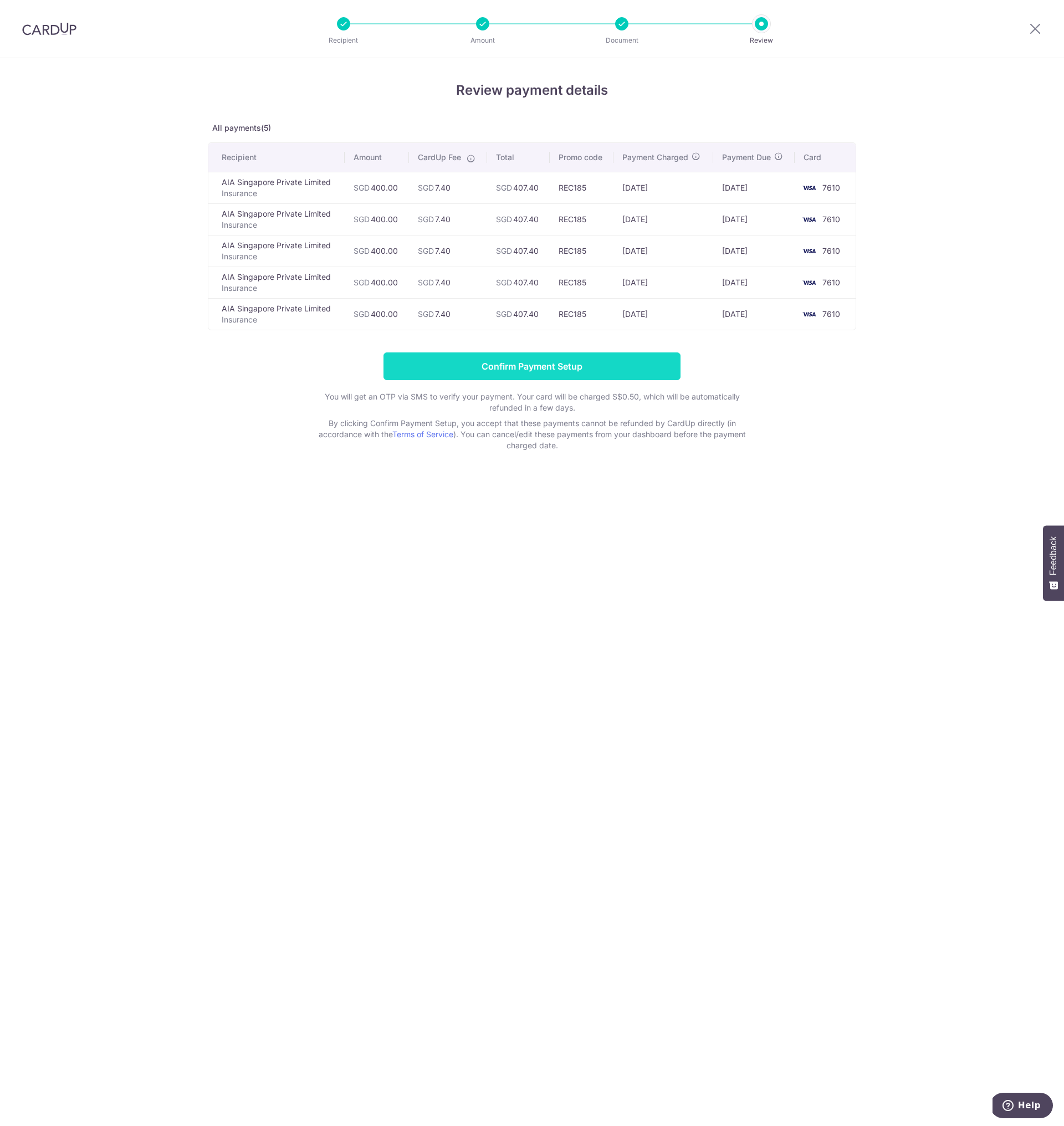
click at [567, 378] on input "Confirm Payment Setup" at bounding box center [531, 366] width 297 height 27
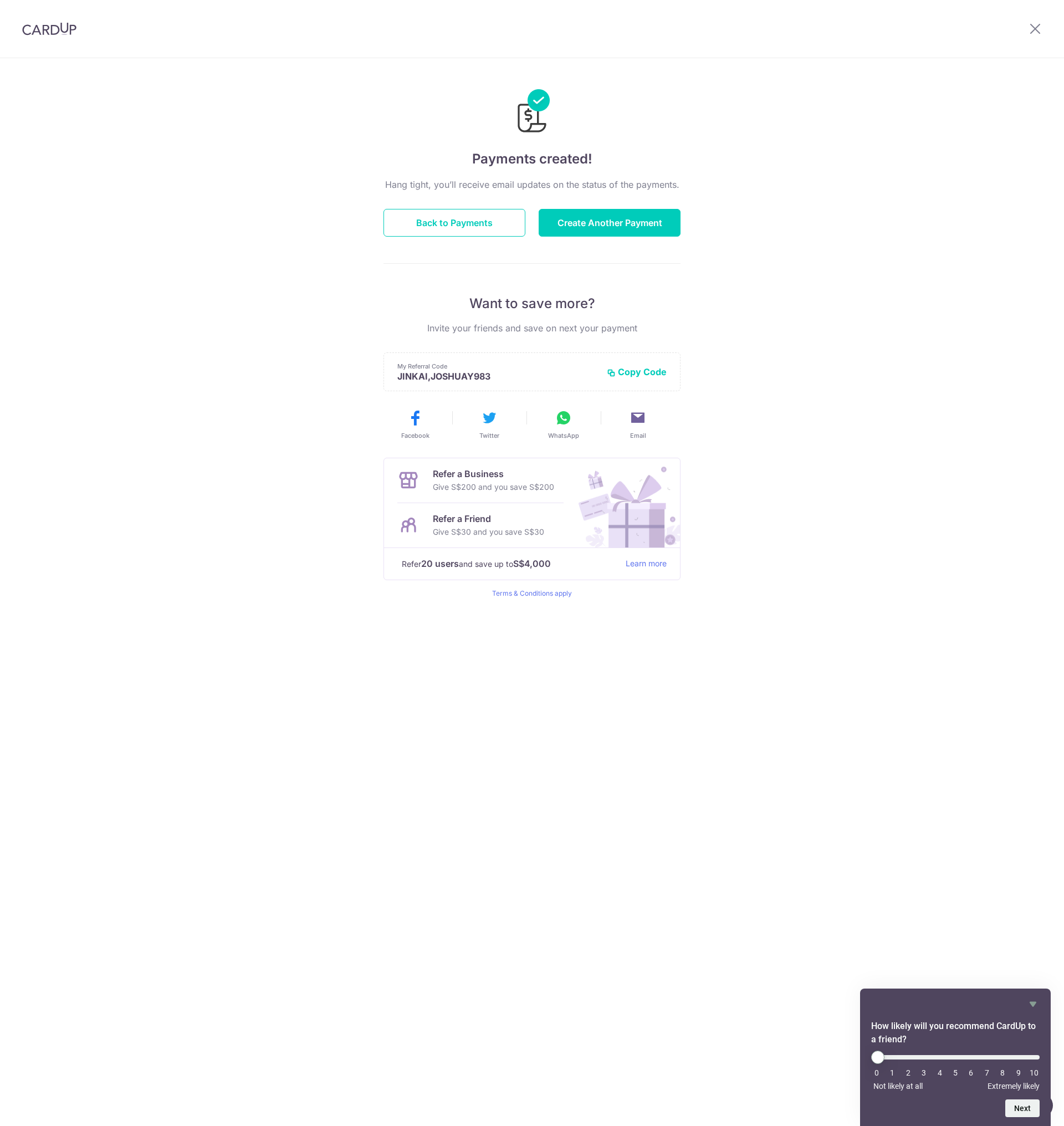
click at [656, 574] on footer "Refer 20 users and save up to S$4,000 Learn more" at bounding box center [532, 564] width 296 height 32
click at [646, 562] on link "Learn more" at bounding box center [646, 564] width 41 height 14
